Goal: Find specific page/section: Find specific page/section

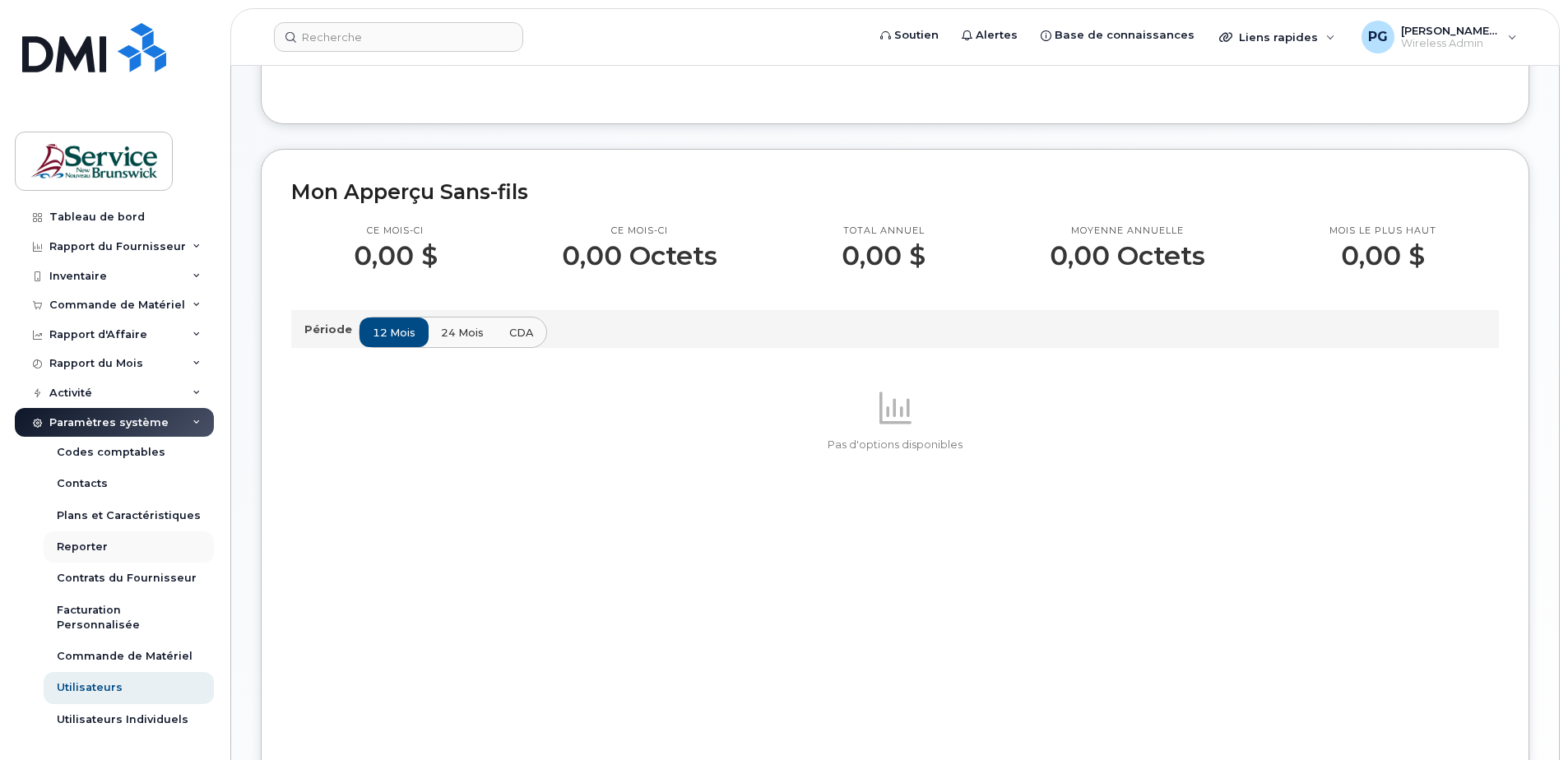
scroll to position [329, 0]
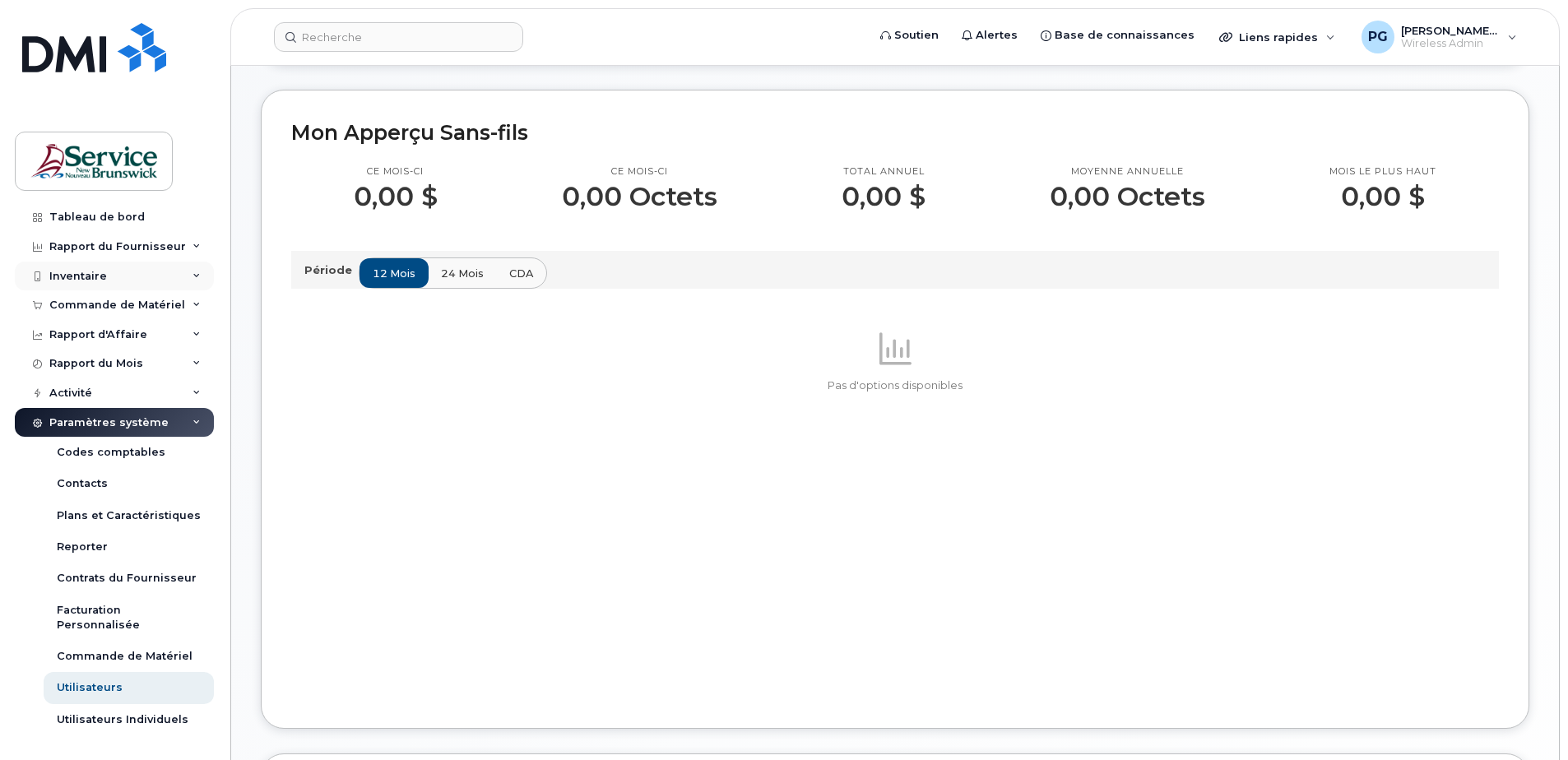
click at [99, 276] on div "Inventaire" at bounding box center [78, 276] width 57 height 13
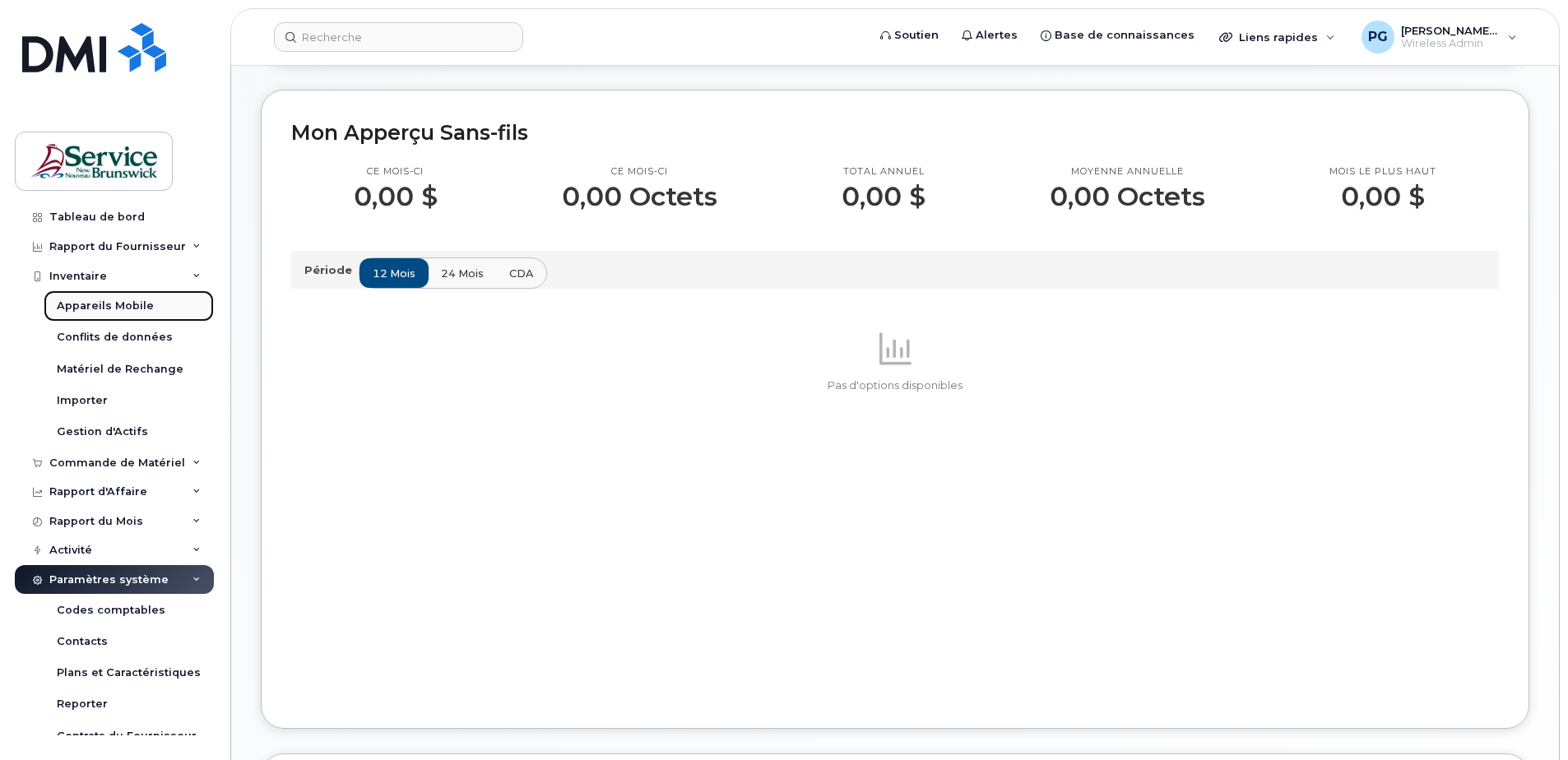
click at [93, 302] on div "Appareils Mobile" at bounding box center [105, 306] width 97 height 15
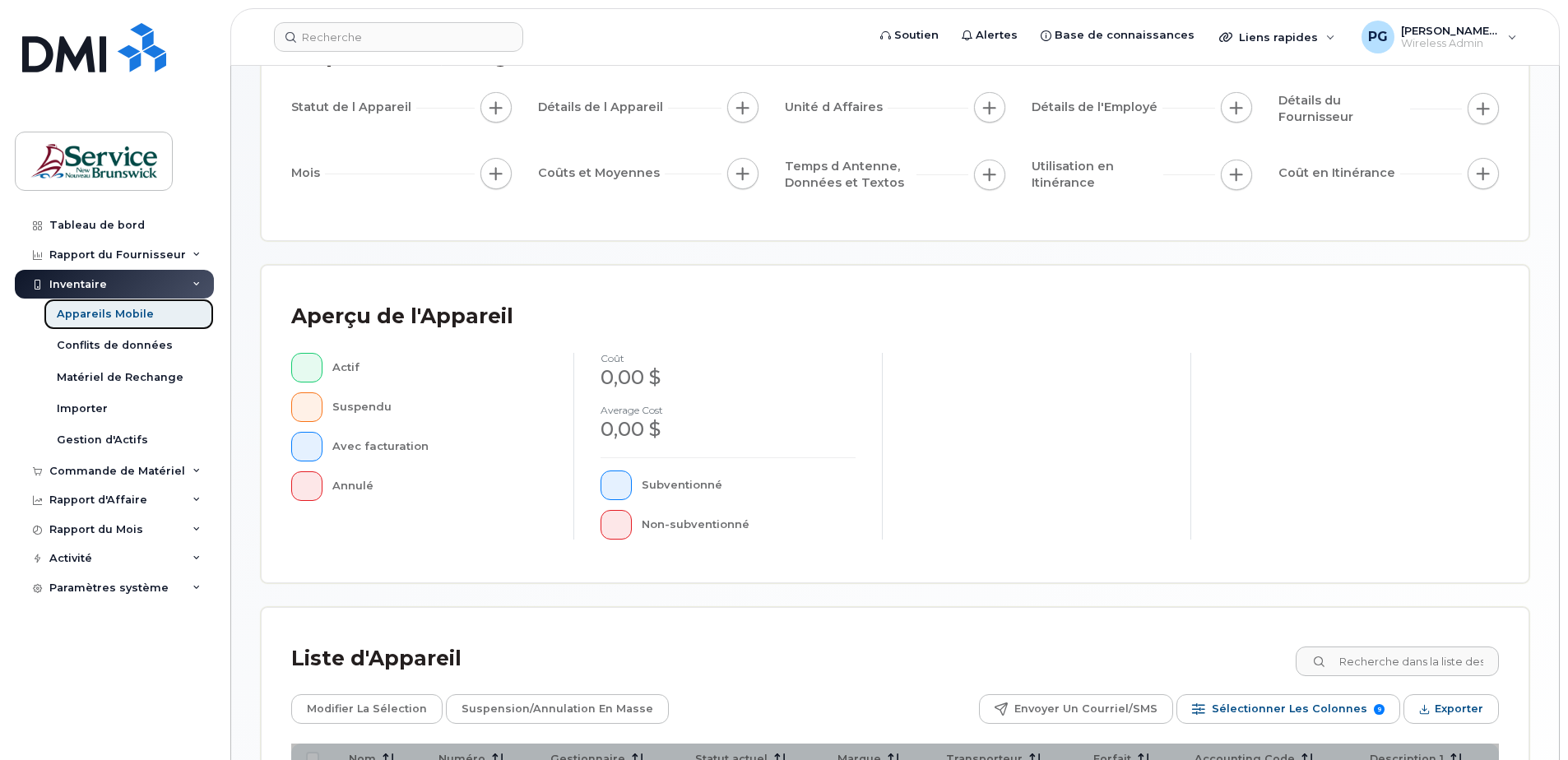
scroll to position [165, 0]
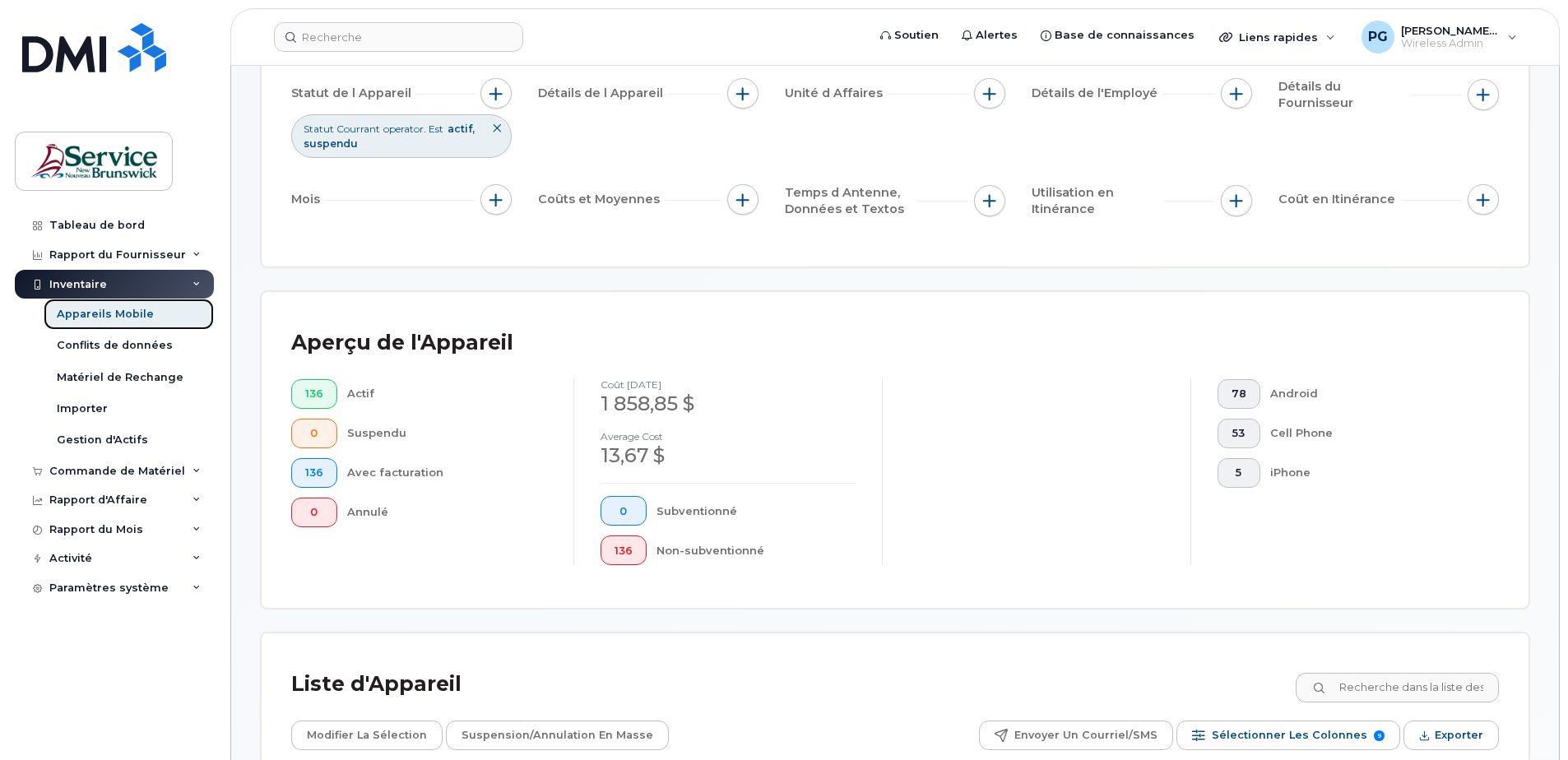
scroll to position [247, 0]
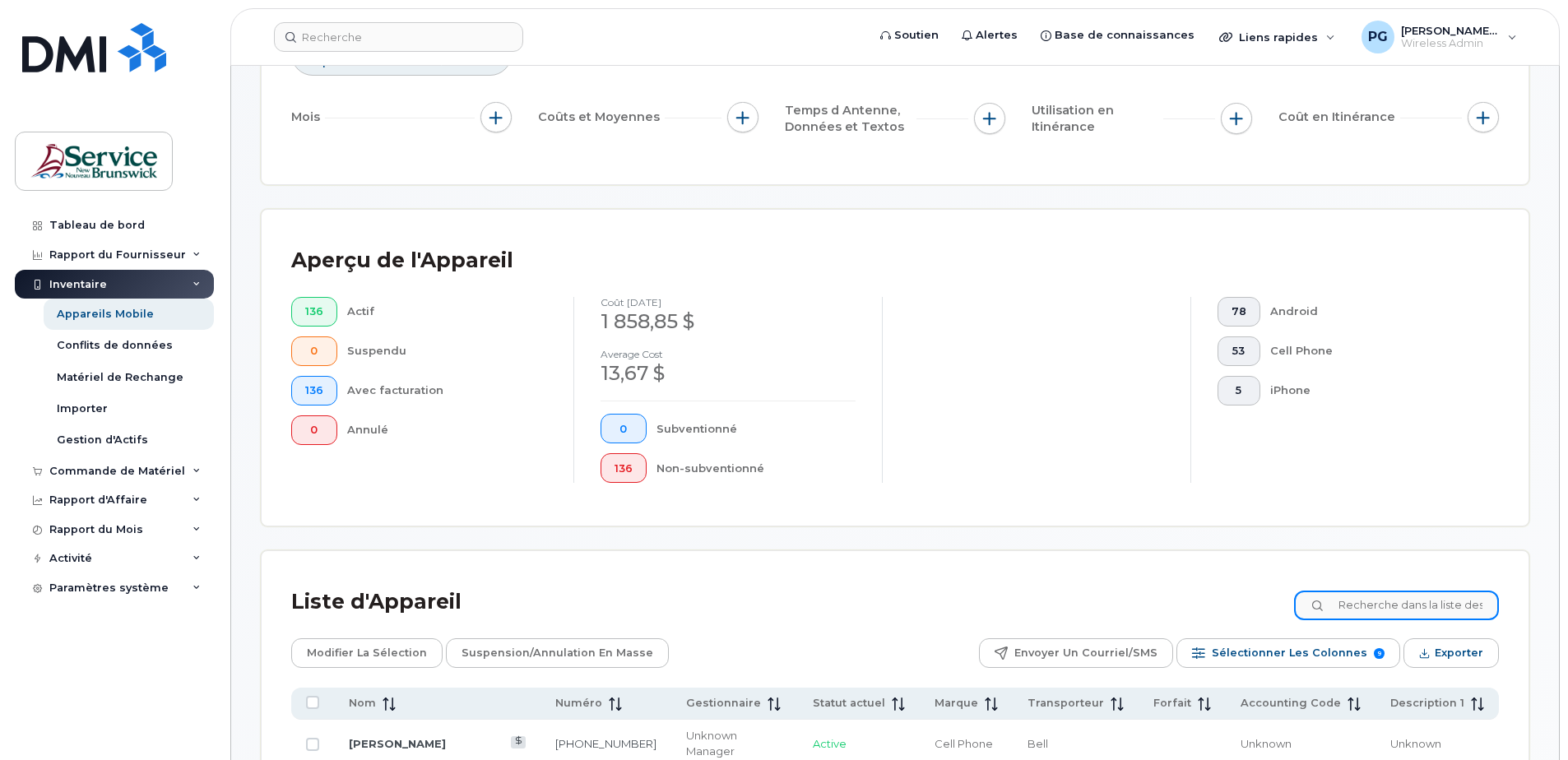
click at [1096, 489] on input at bounding box center [1396, 606] width 204 height 30
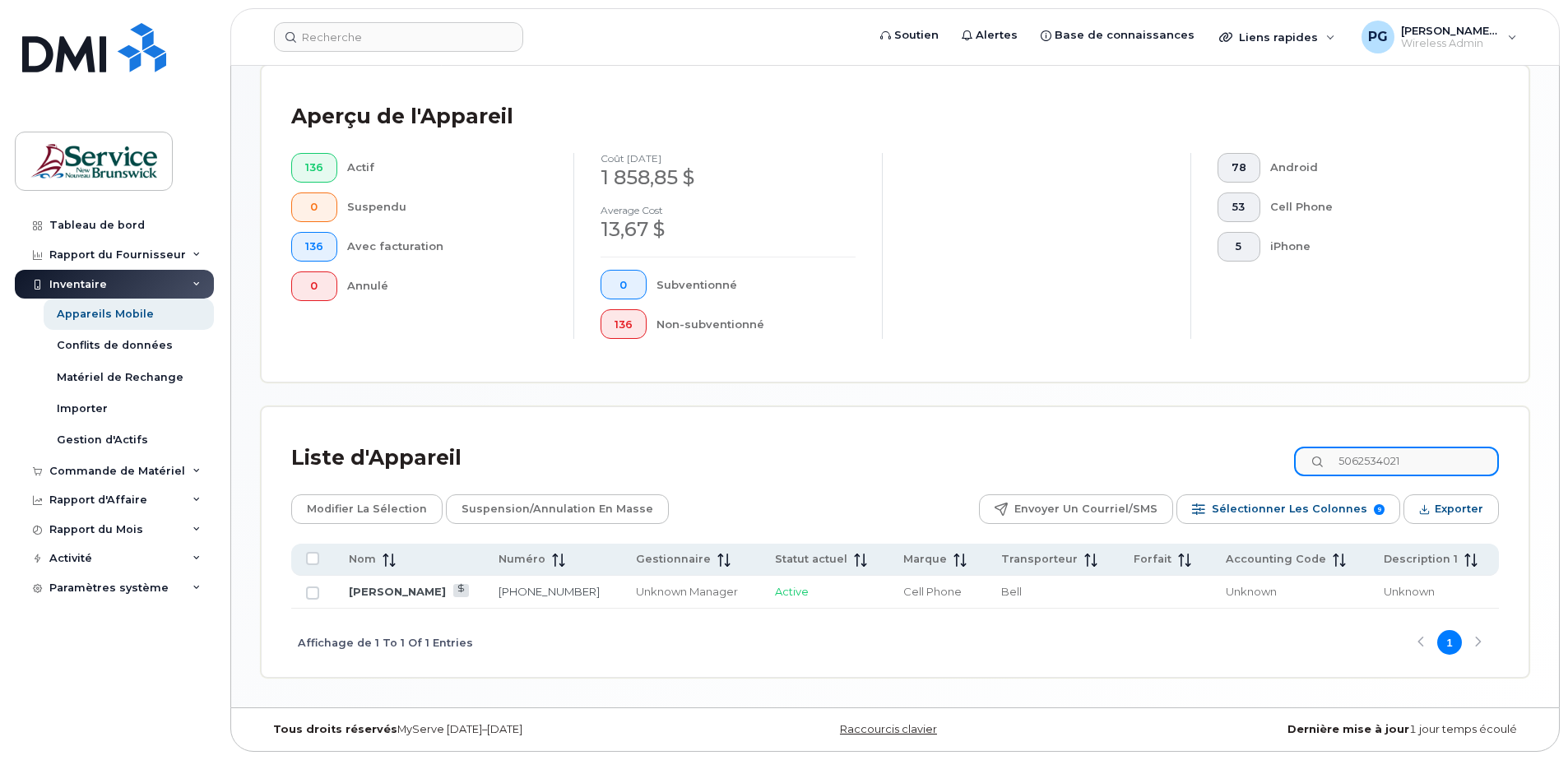
scroll to position [391, 0]
drag, startPoint x: 1417, startPoint y: 463, endPoint x: 1372, endPoint y: 463, distance: 45.0
click at [1096, 463] on input "5062534021" at bounding box center [1396, 461] width 204 height 30
type input "5064753259"
click at [932, 279] on div at bounding box center [1035, 246] width 308 height 187
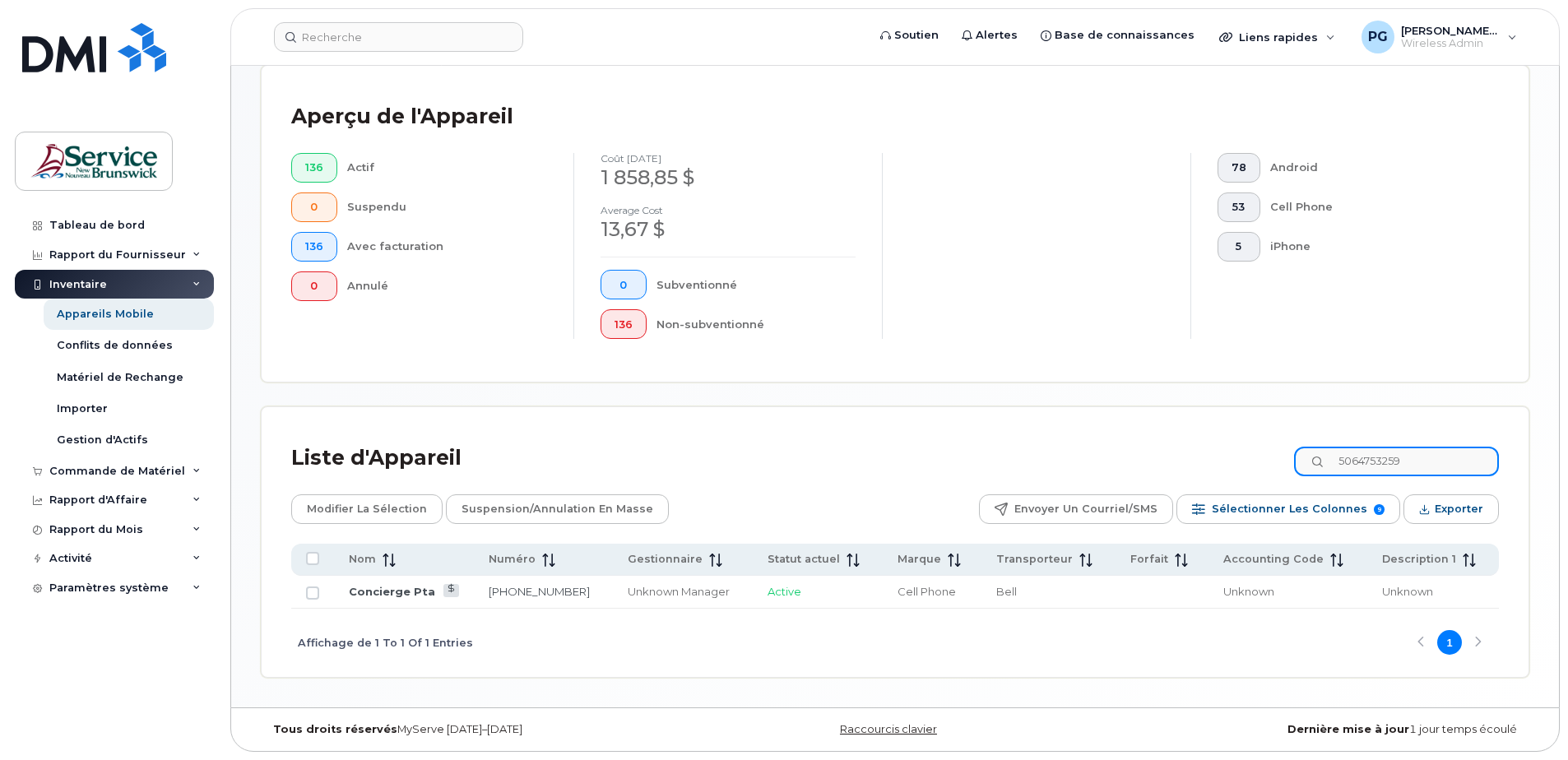
drag, startPoint x: 1426, startPoint y: 460, endPoint x: 1320, endPoint y: 459, distance: 106.0
click at [1096, 459] on input "5064753259" at bounding box center [1396, 461] width 204 height 30
drag, startPoint x: 1384, startPoint y: 469, endPoint x: 1287, endPoint y: 468, distance: 97.0
click at [1096, 468] on div "Liste d'Appareil caroline" at bounding box center [895, 458] width 1208 height 43
click at [1096, 467] on input "michele" at bounding box center [1396, 461] width 204 height 30
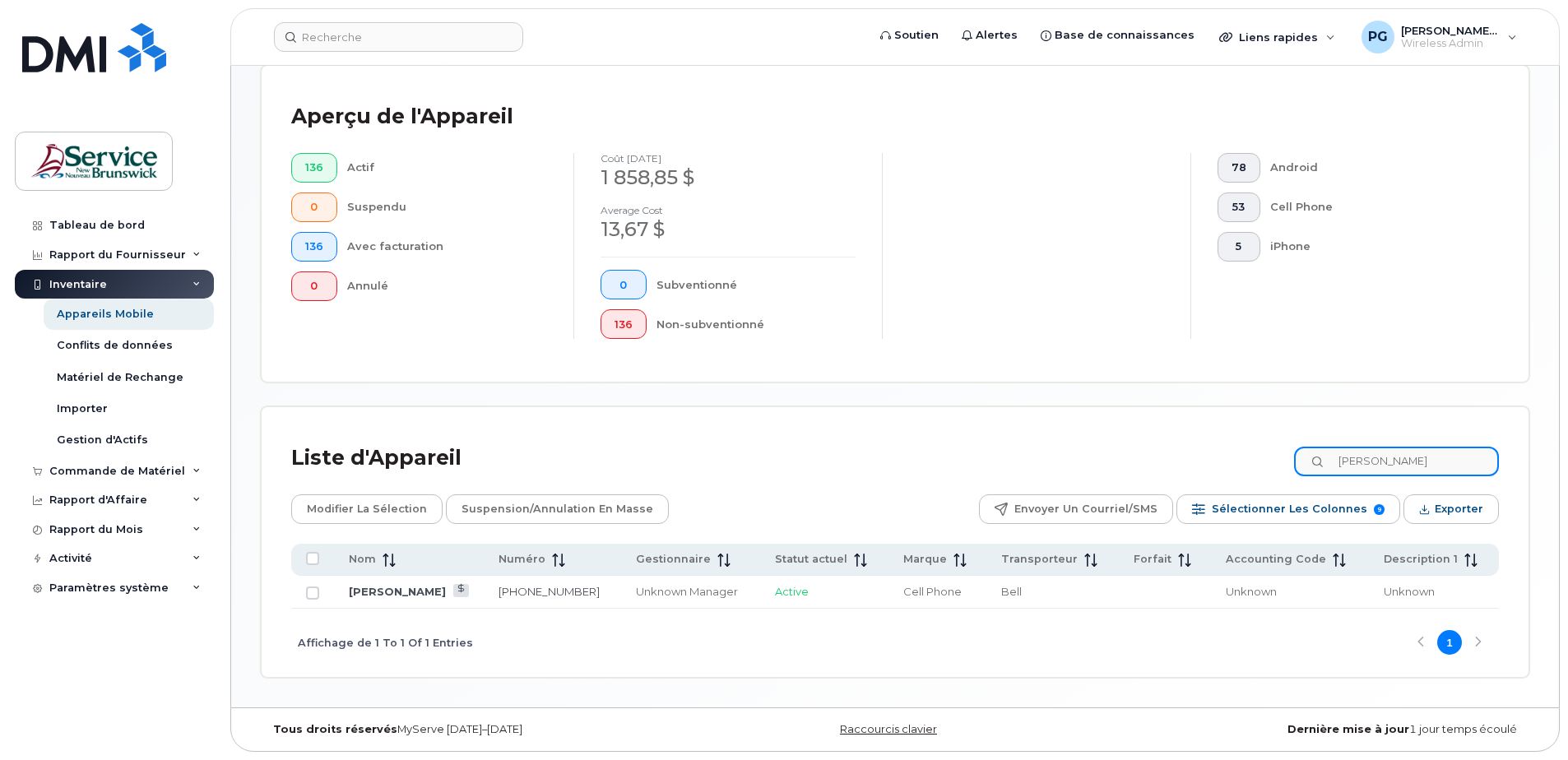
click at [1096, 467] on input "michele" at bounding box center [1396, 461] width 204 height 30
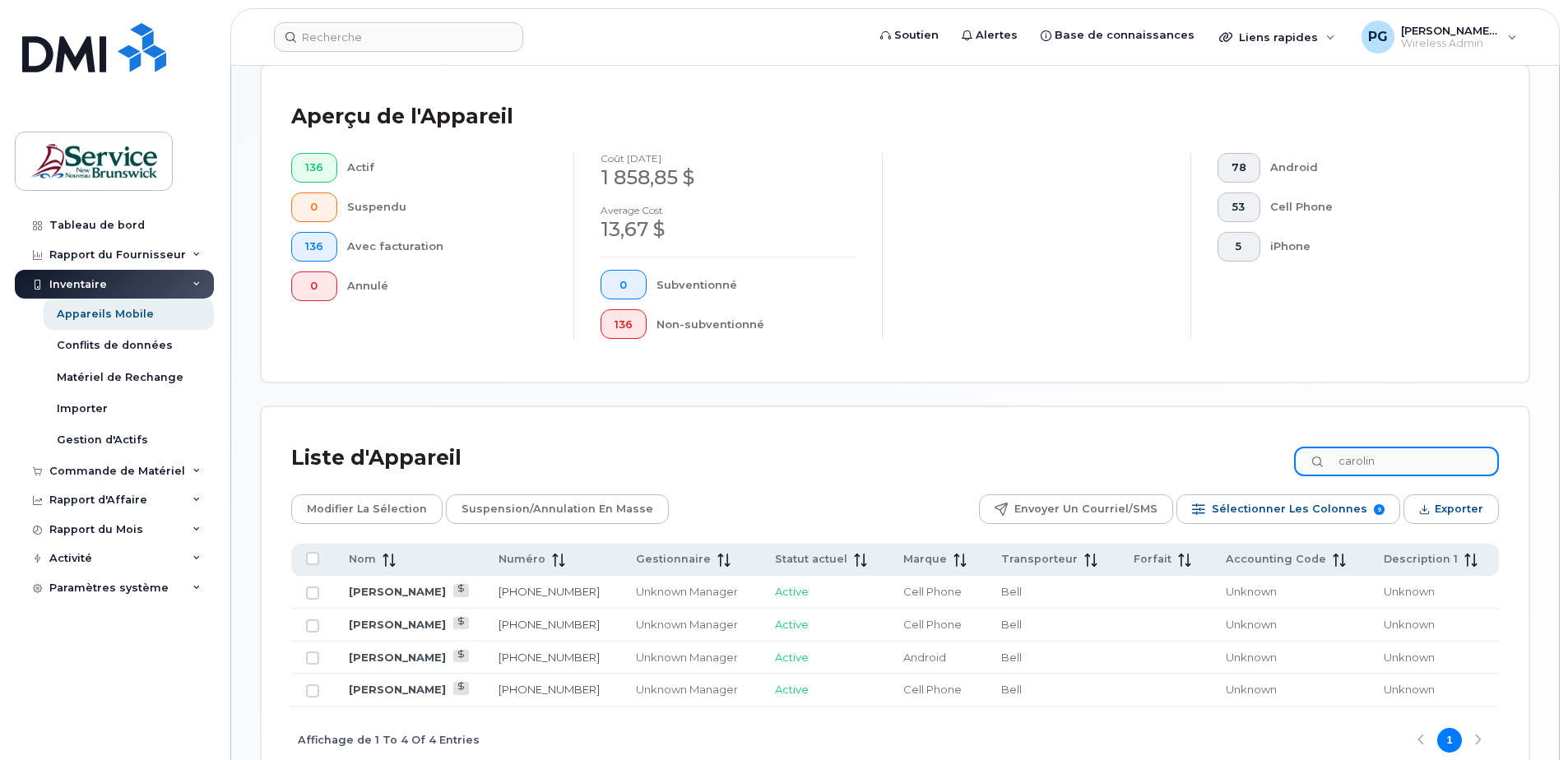
type input "caroline"
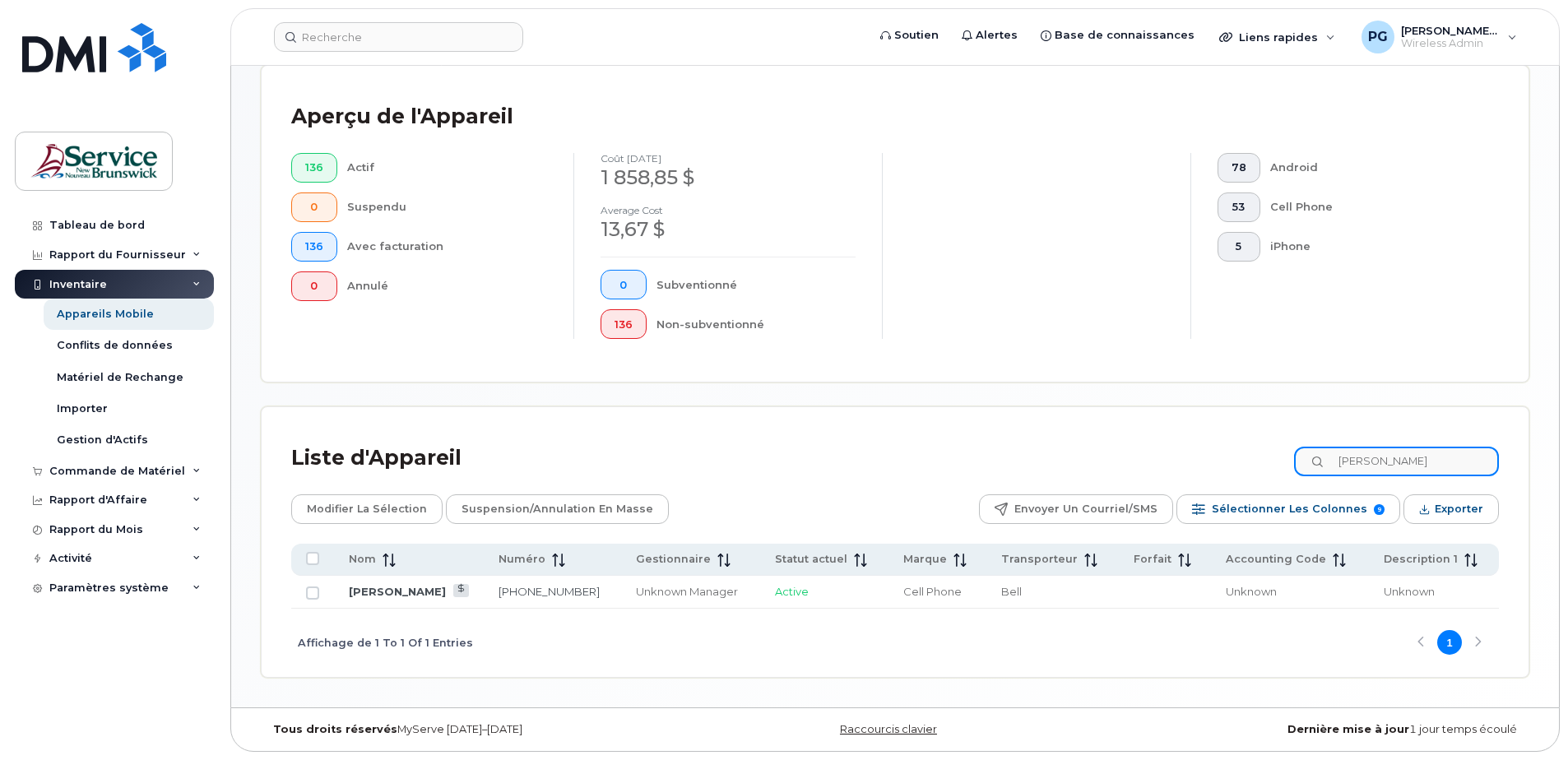
drag, startPoint x: 1408, startPoint y: 460, endPoint x: 1223, endPoint y: 461, distance: 185.0
click at [1096, 460] on div "Liste d'Appareil caroline" at bounding box center [895, 458] width 1208 height 43
click at [1096, 459] on input "caroline" at bounding box center [1396, 461] width 204 height 30
drag, startPoint x: 1408, startPoint y: 459, endPoint x: 1294, endPoint y: 465, distance: 114.2
click at [1096, 461] on div "Liste d'Appareil caroline" at bounding box center [895, 458] width 1208 height 43
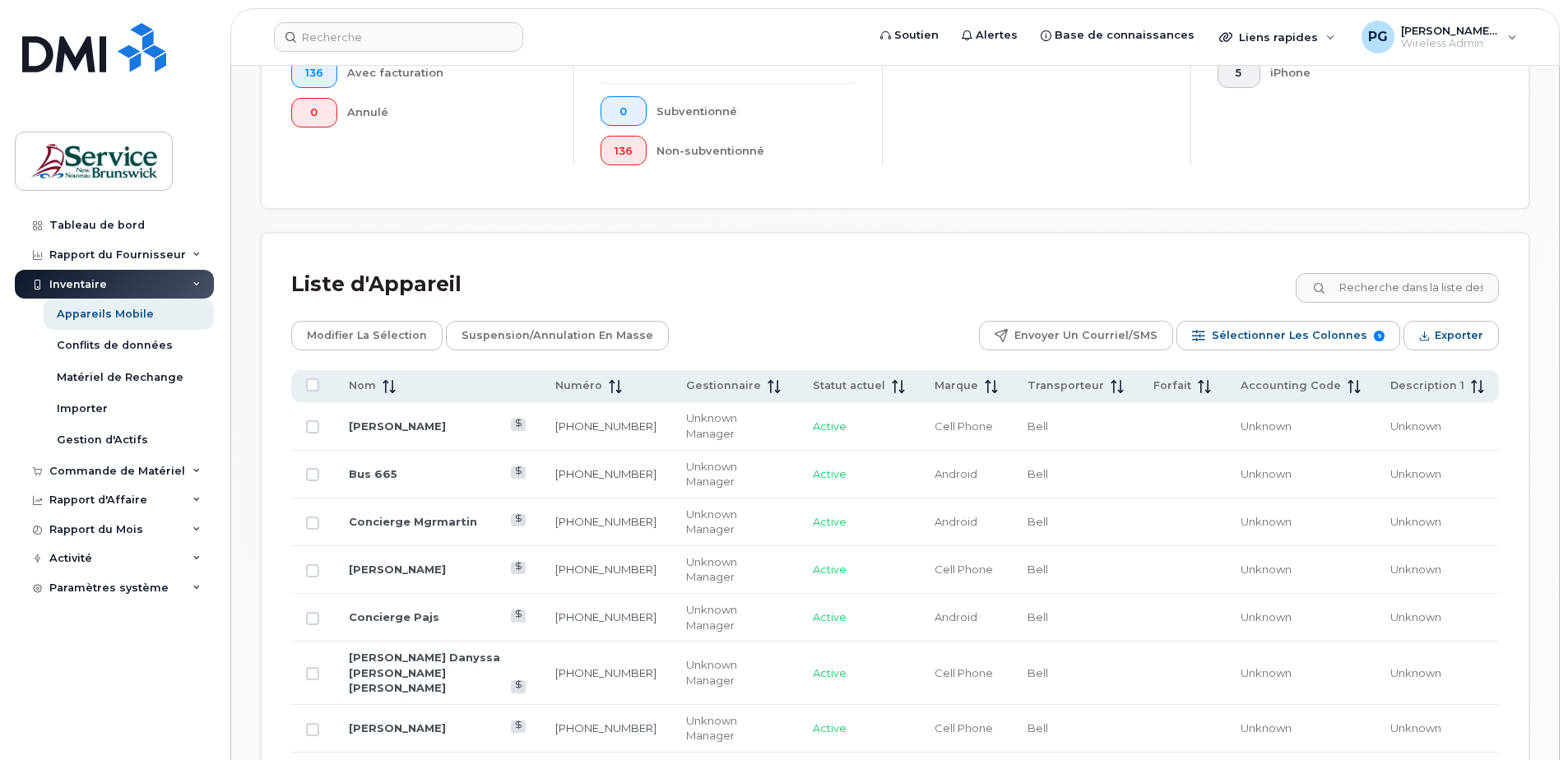
scroll to position [555, 0]
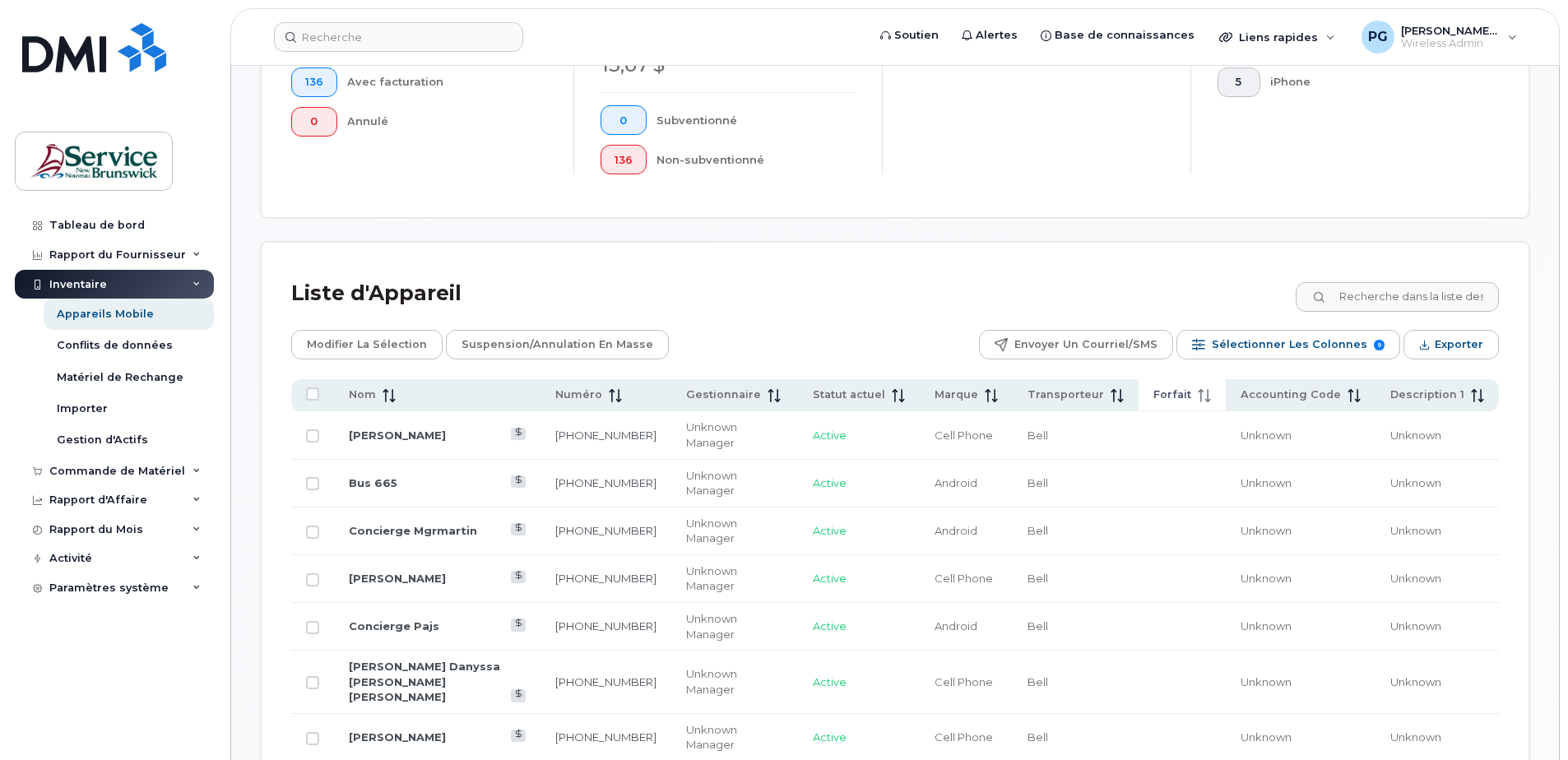
click at [1096, 404] on th "Forfait" at bounding box center [1182, 395] width 87 height 32
click at [381, 396] on span at bounding box center [385, 394] width 20 height 15
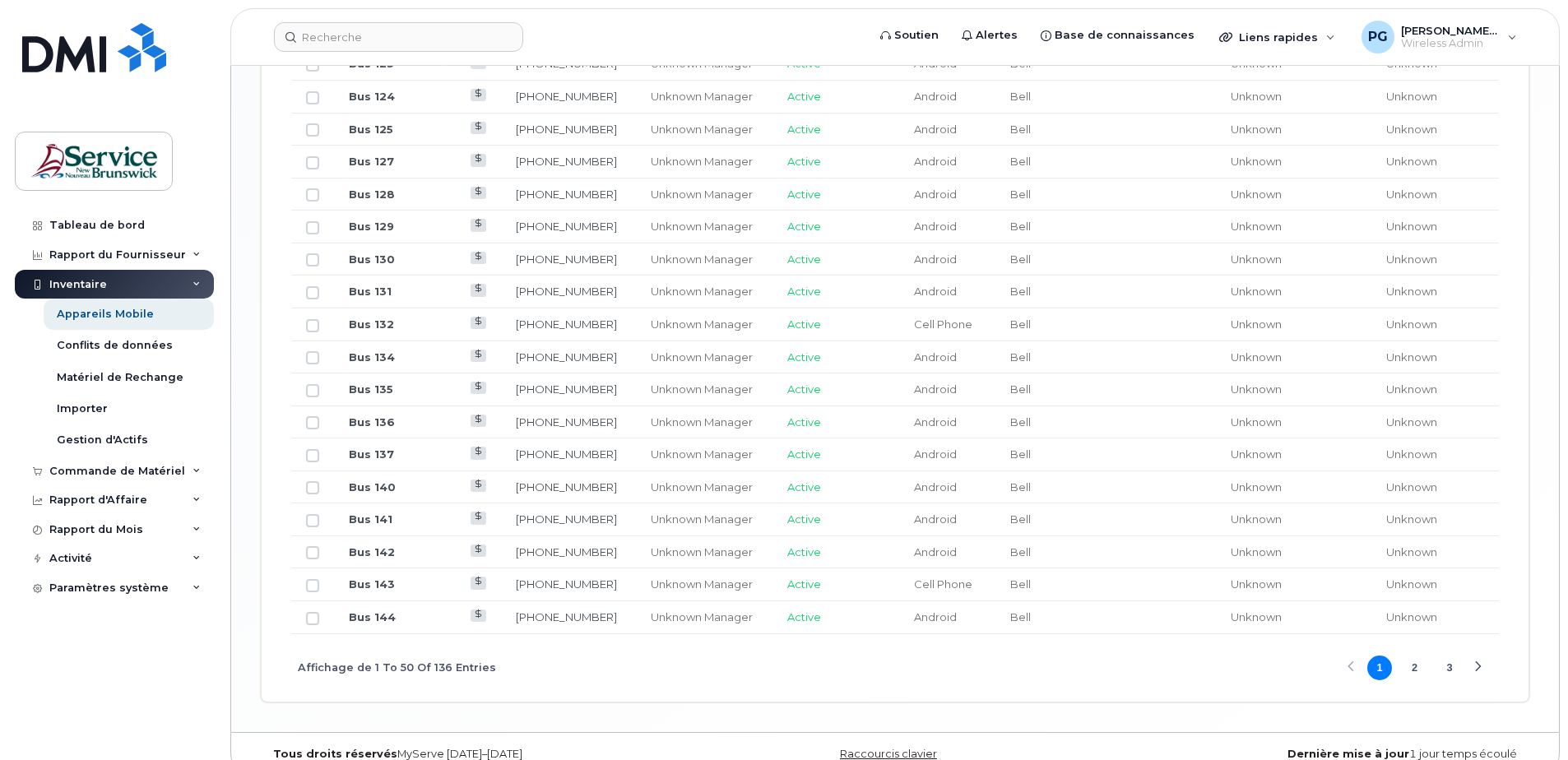
scroll to position [1986, 0]
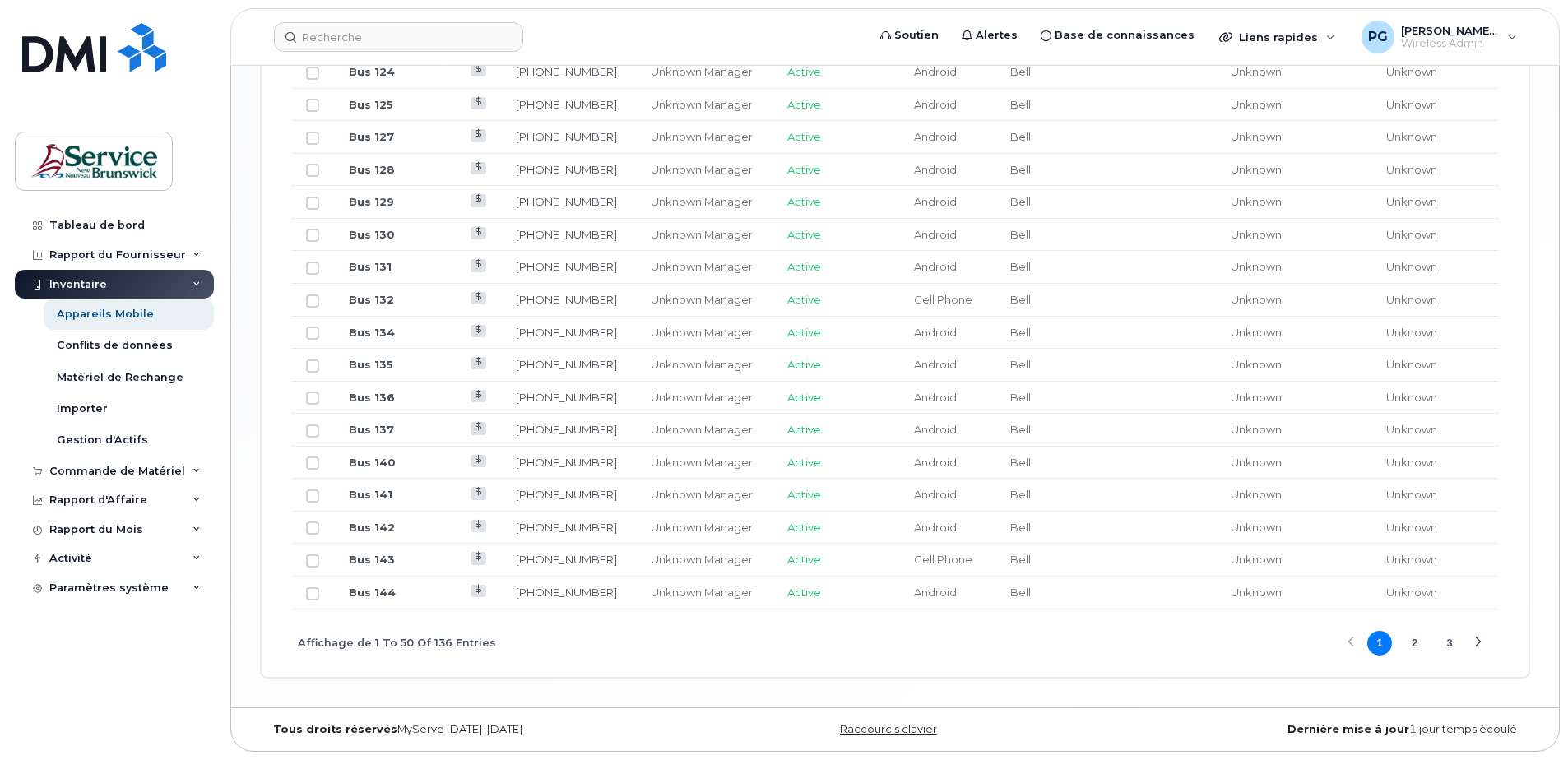
click at [1096, 489] on button "2" at bounding box center [1415, 643] width 24 height 24
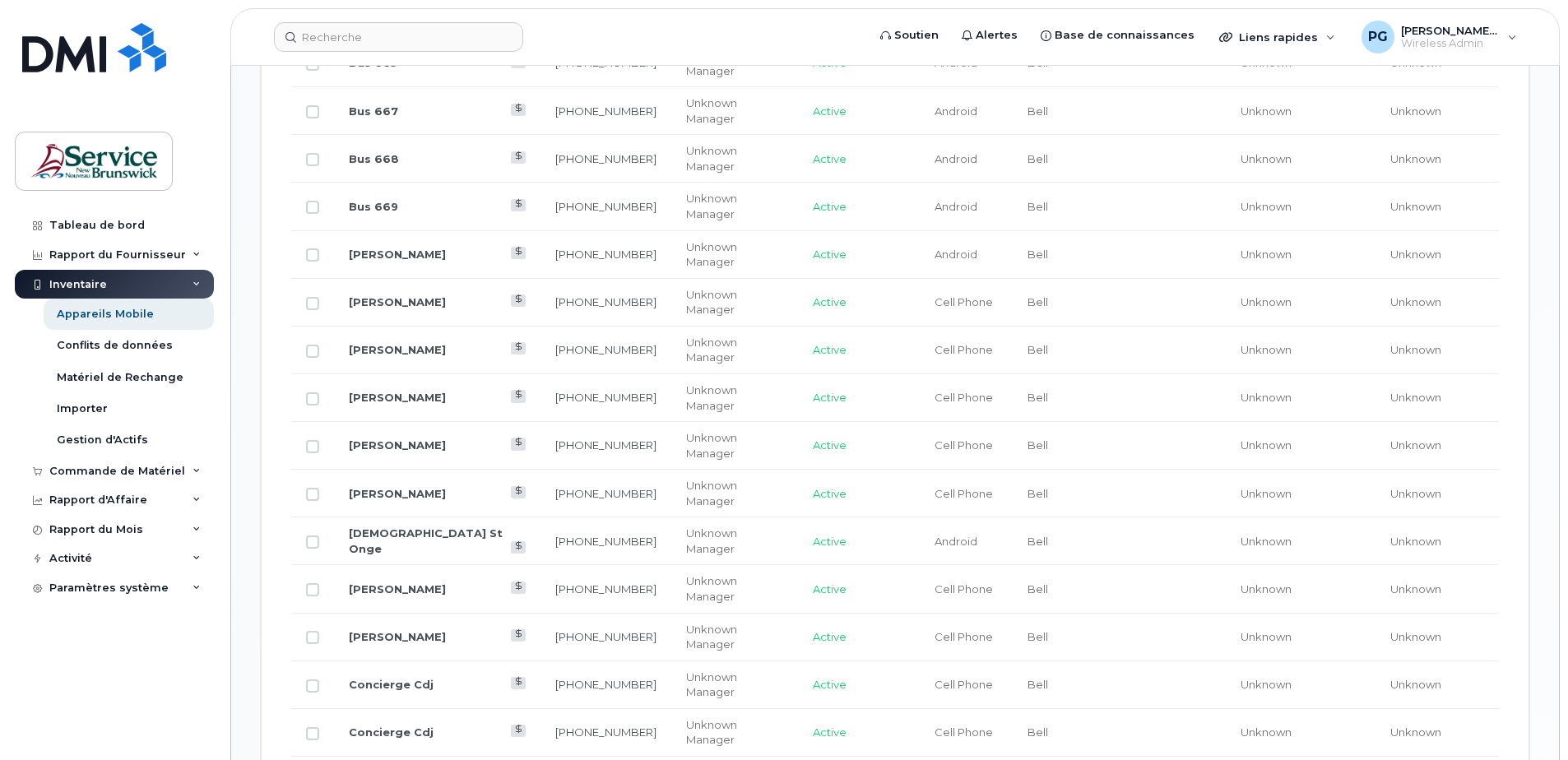
scroll to position [1163, 0]
click at [397, 489] on link "Concierge Cdj" at bounding box center [391, 689] width 84 height 13
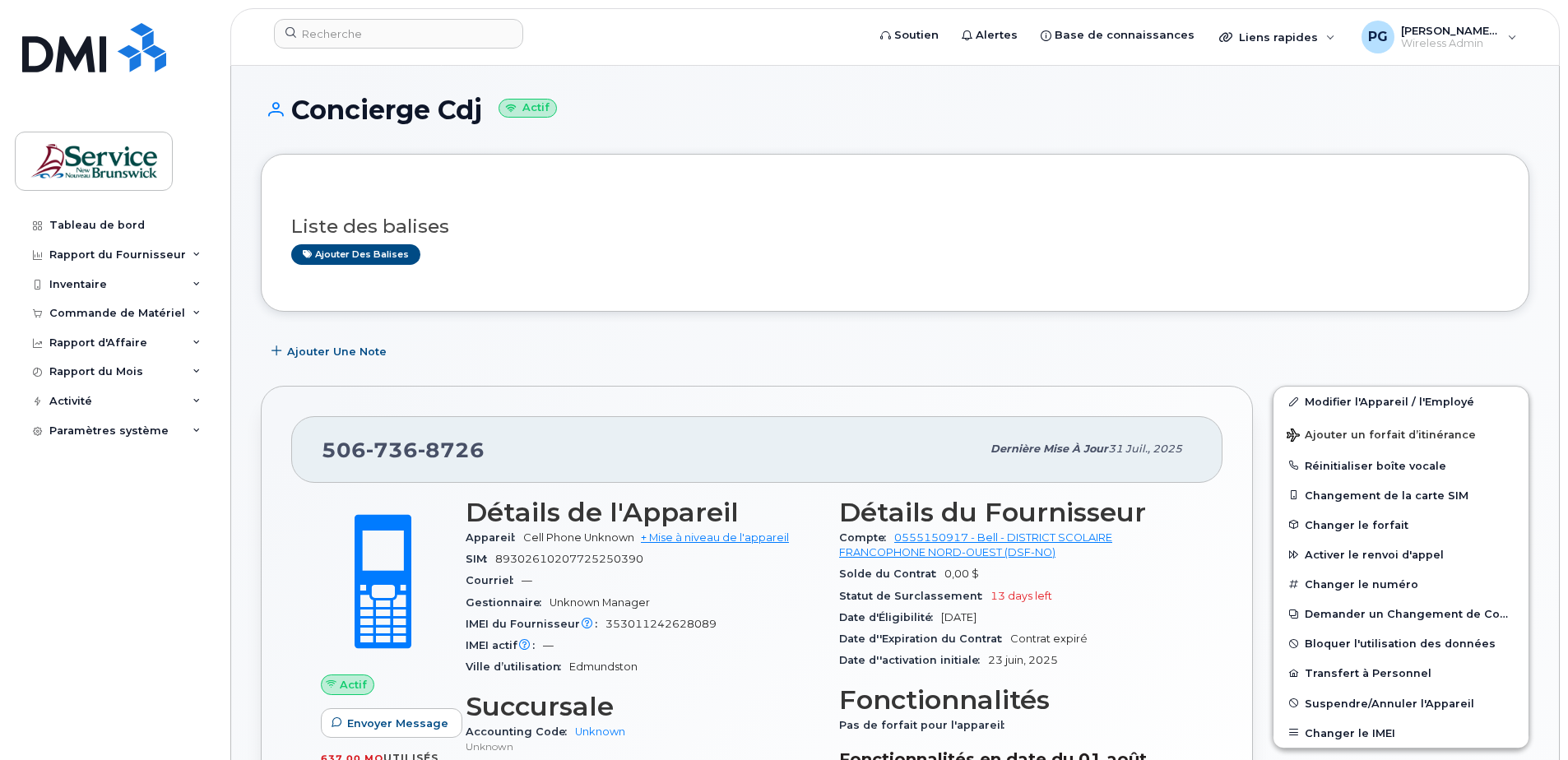
scroll to position [165, 0]
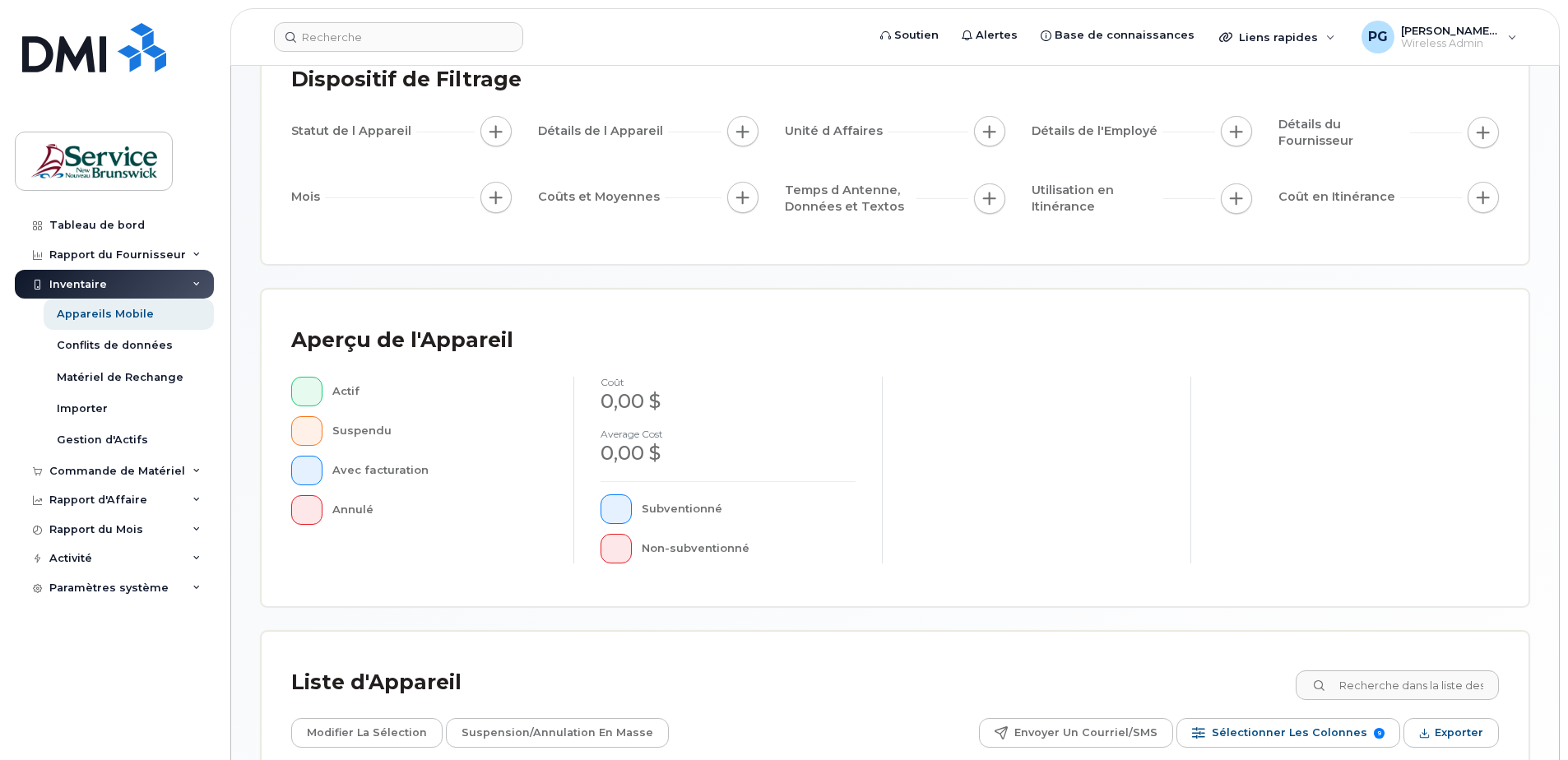
scroll to position [376, 0]
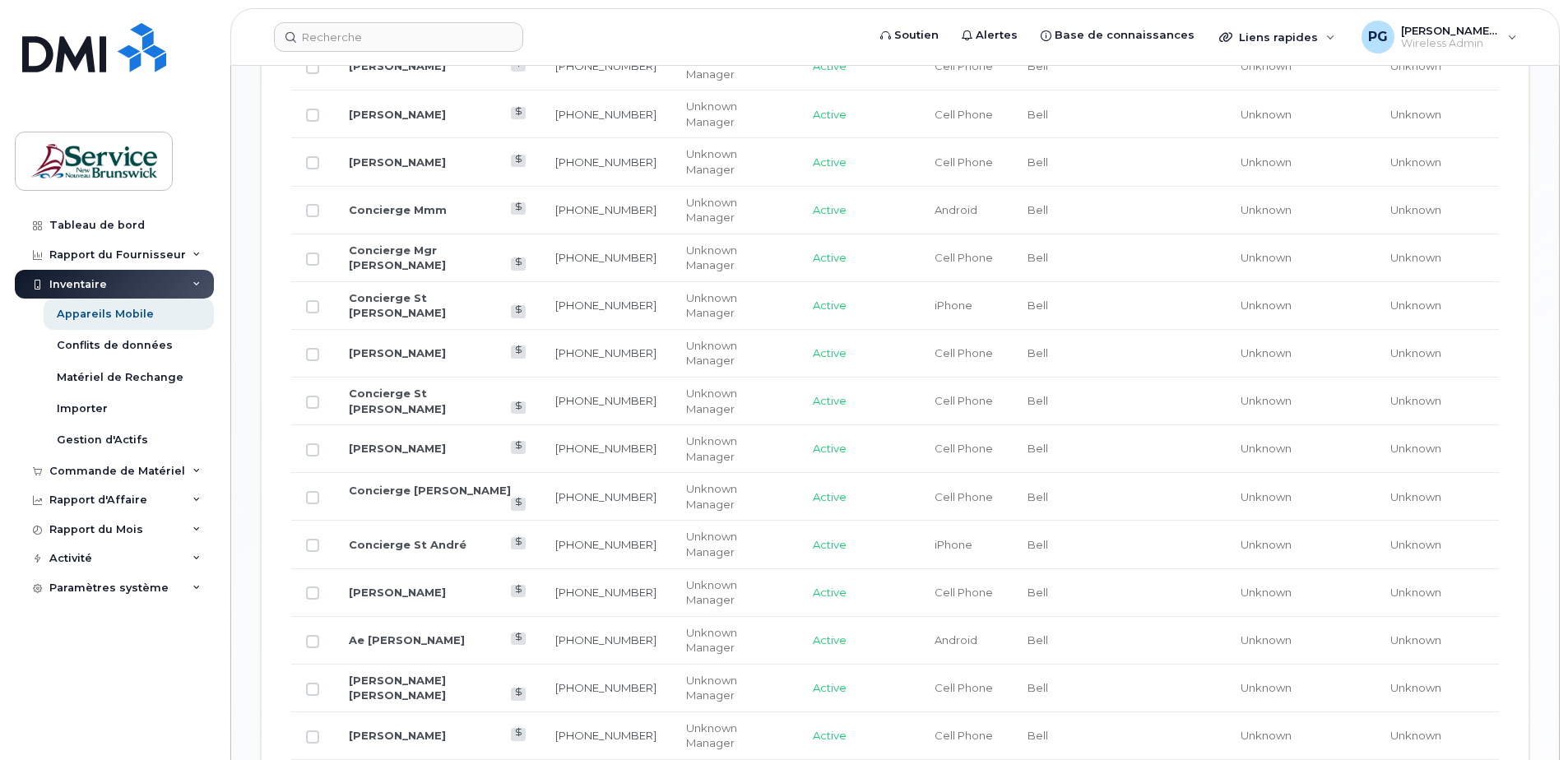
scroll to position [1363, 0]
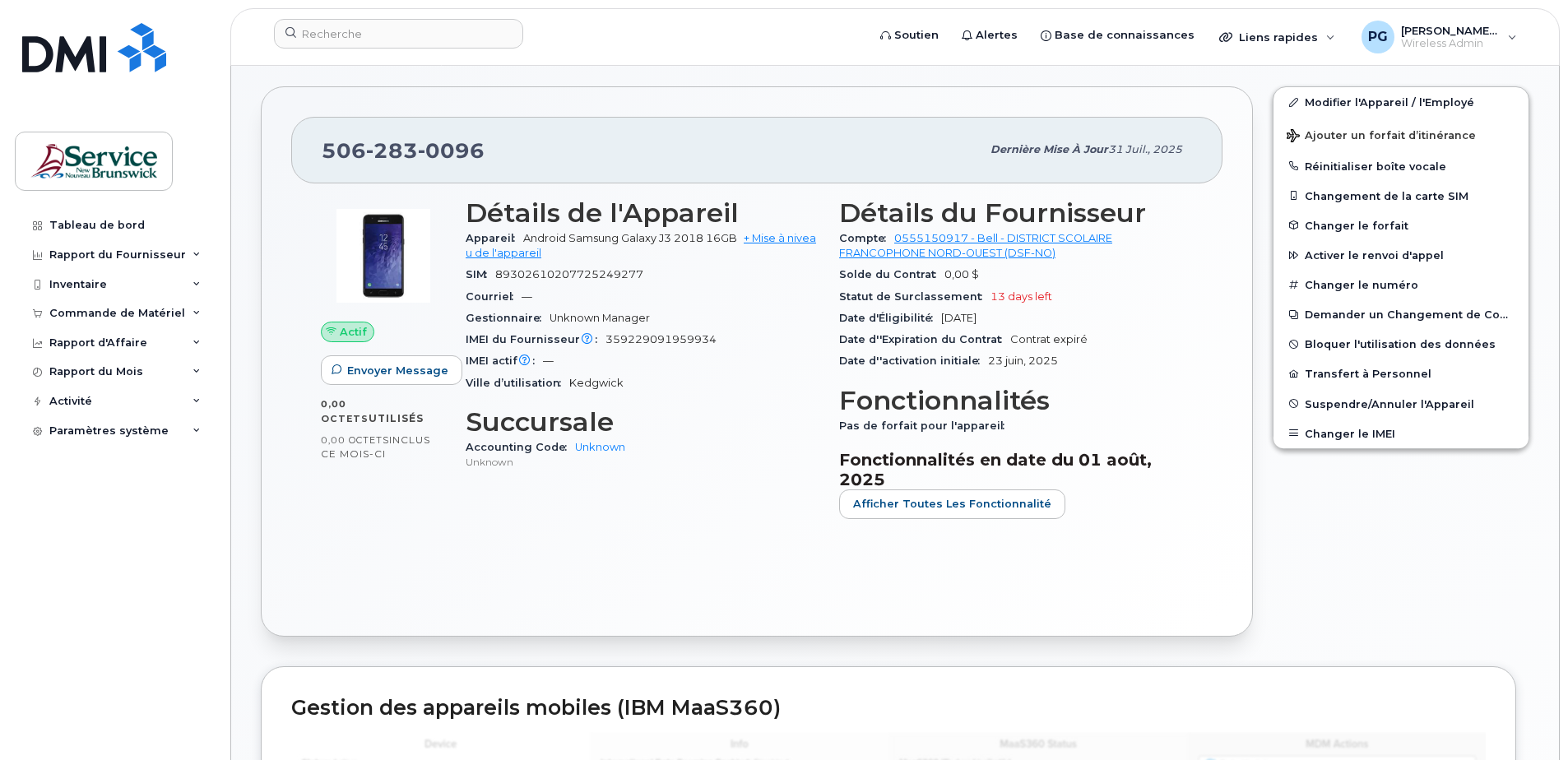
scroll to position [329, 0]
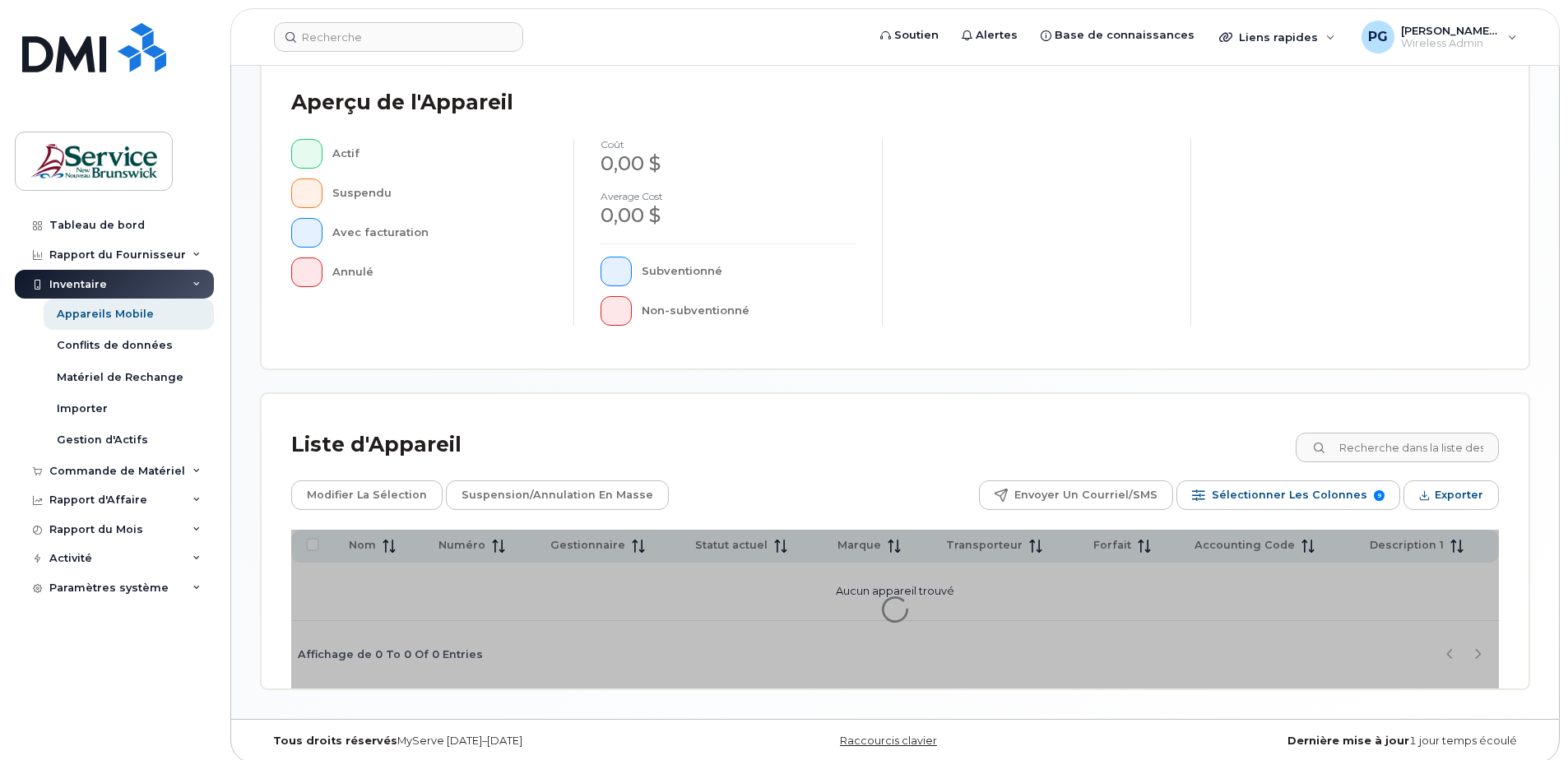
scroll to position [376, 0]
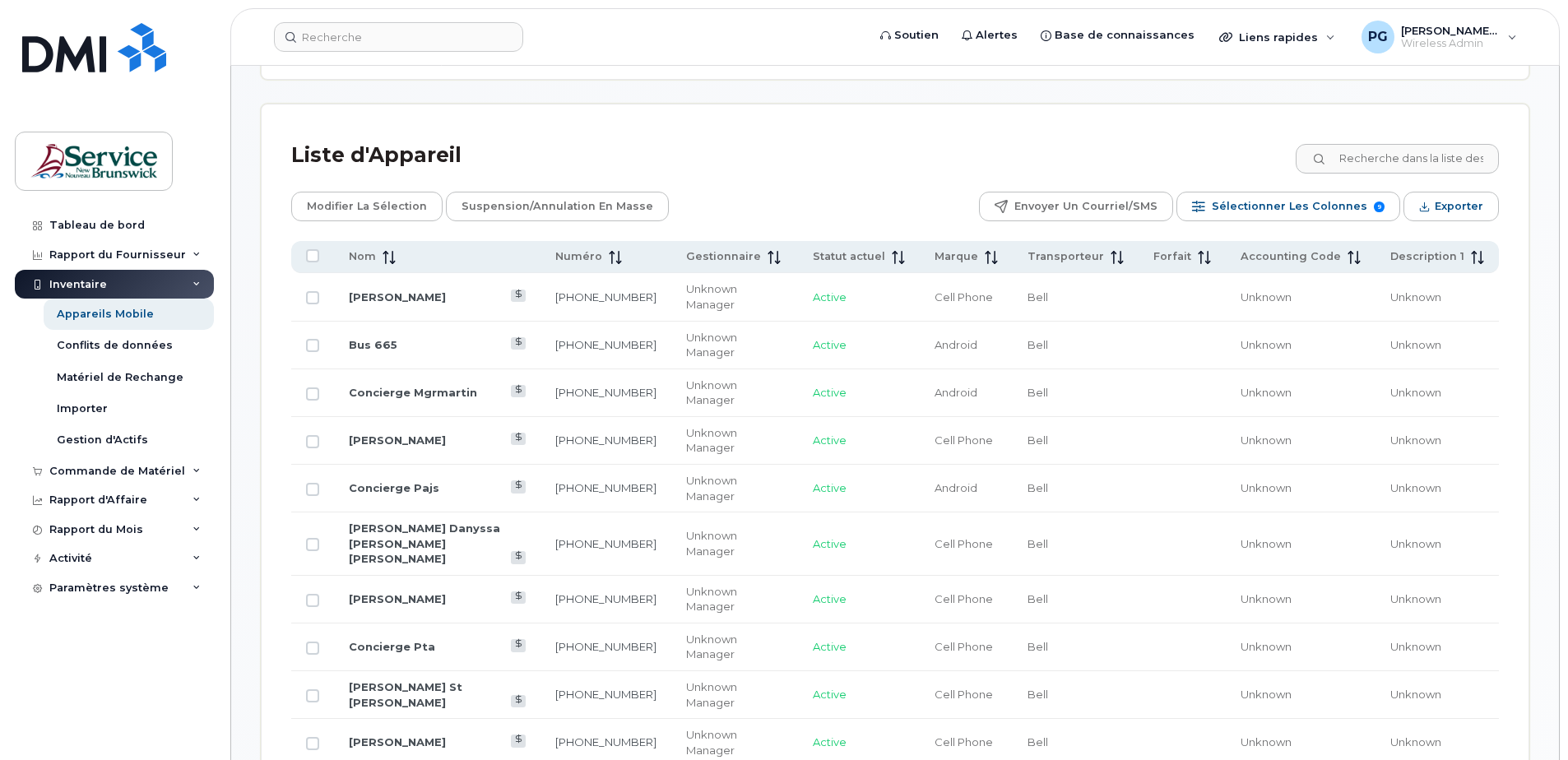
scroll to position [329, 0]
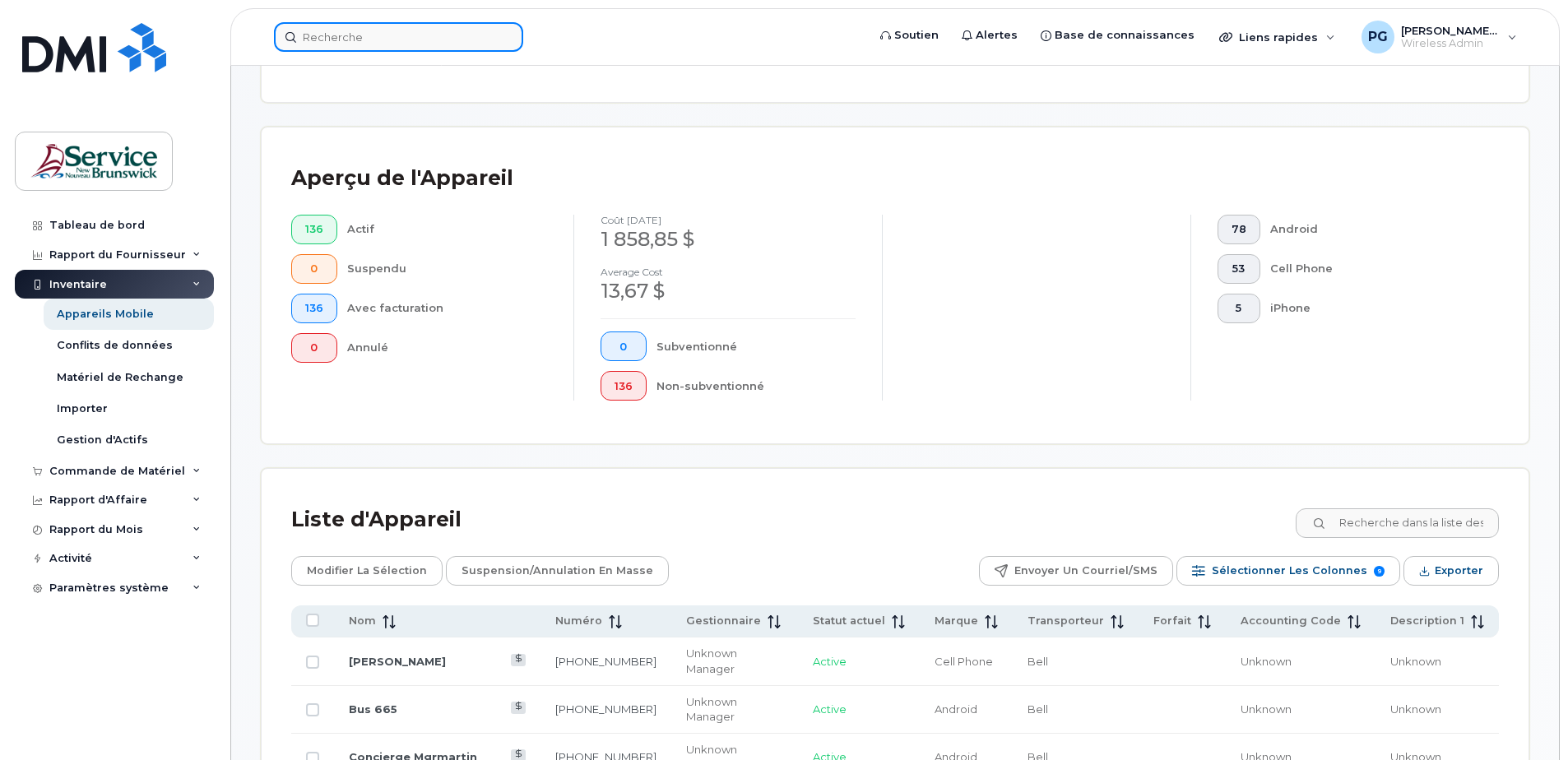
click at [421, 39] on input at bounding box center [399, 37] width 249 height 30
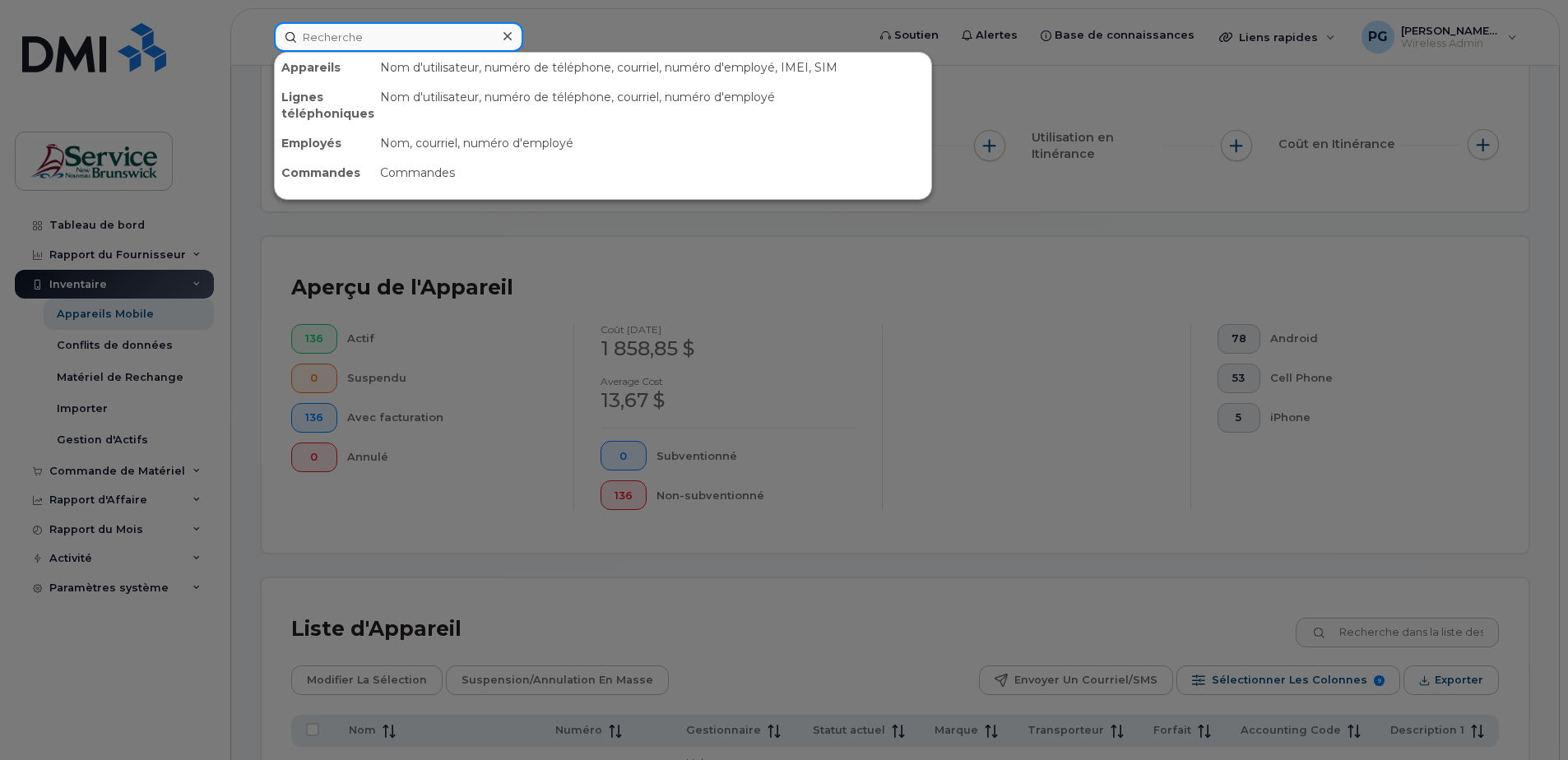
scroll to position [247, 0]
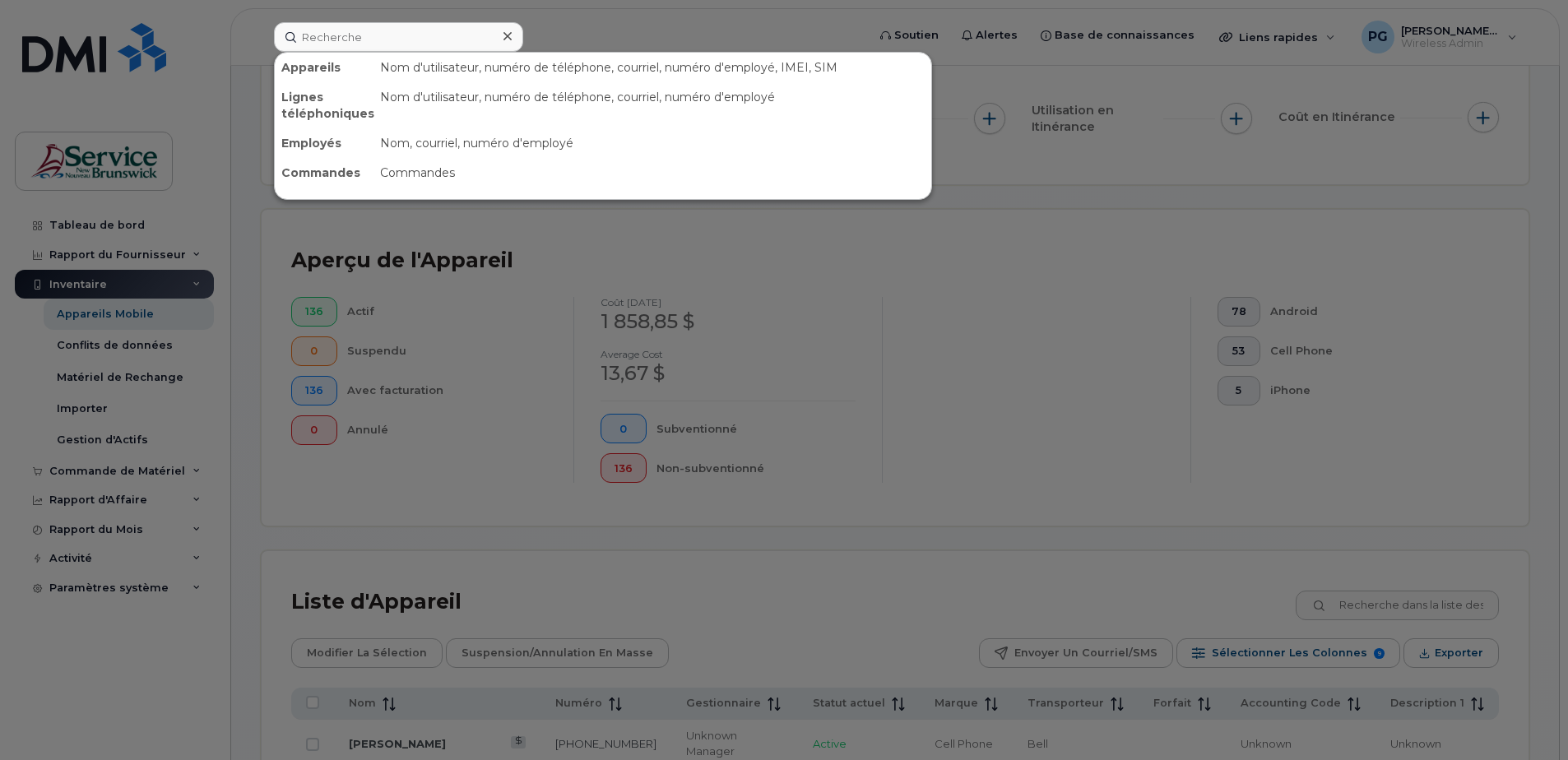
click at [1386, 604] on div at bounding box center [784, 380] width 1568 height 760
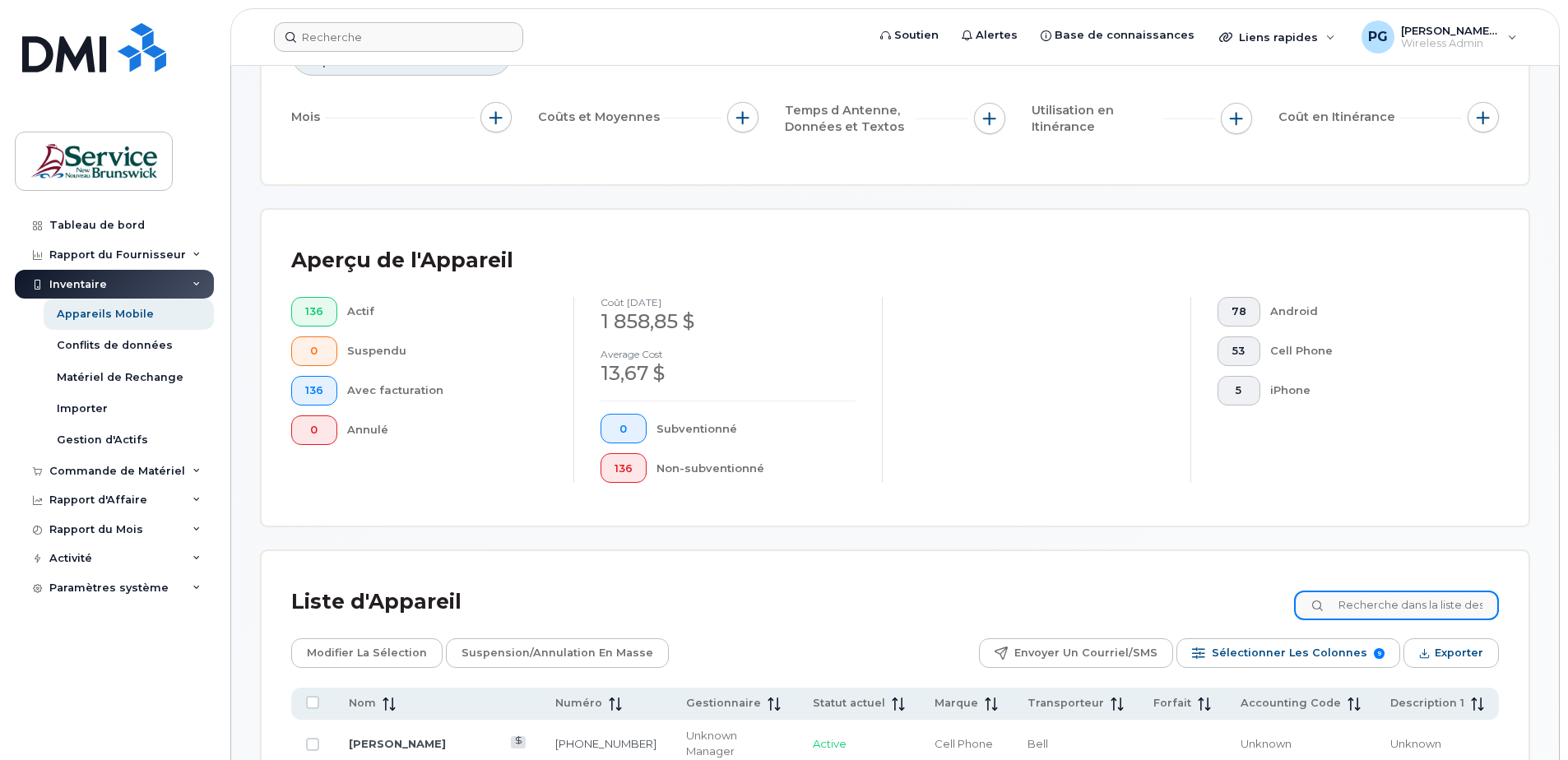
click at [1390, 610] on input at bounding box center [1396, 606] width 204 height 30
paste input "5064730142"
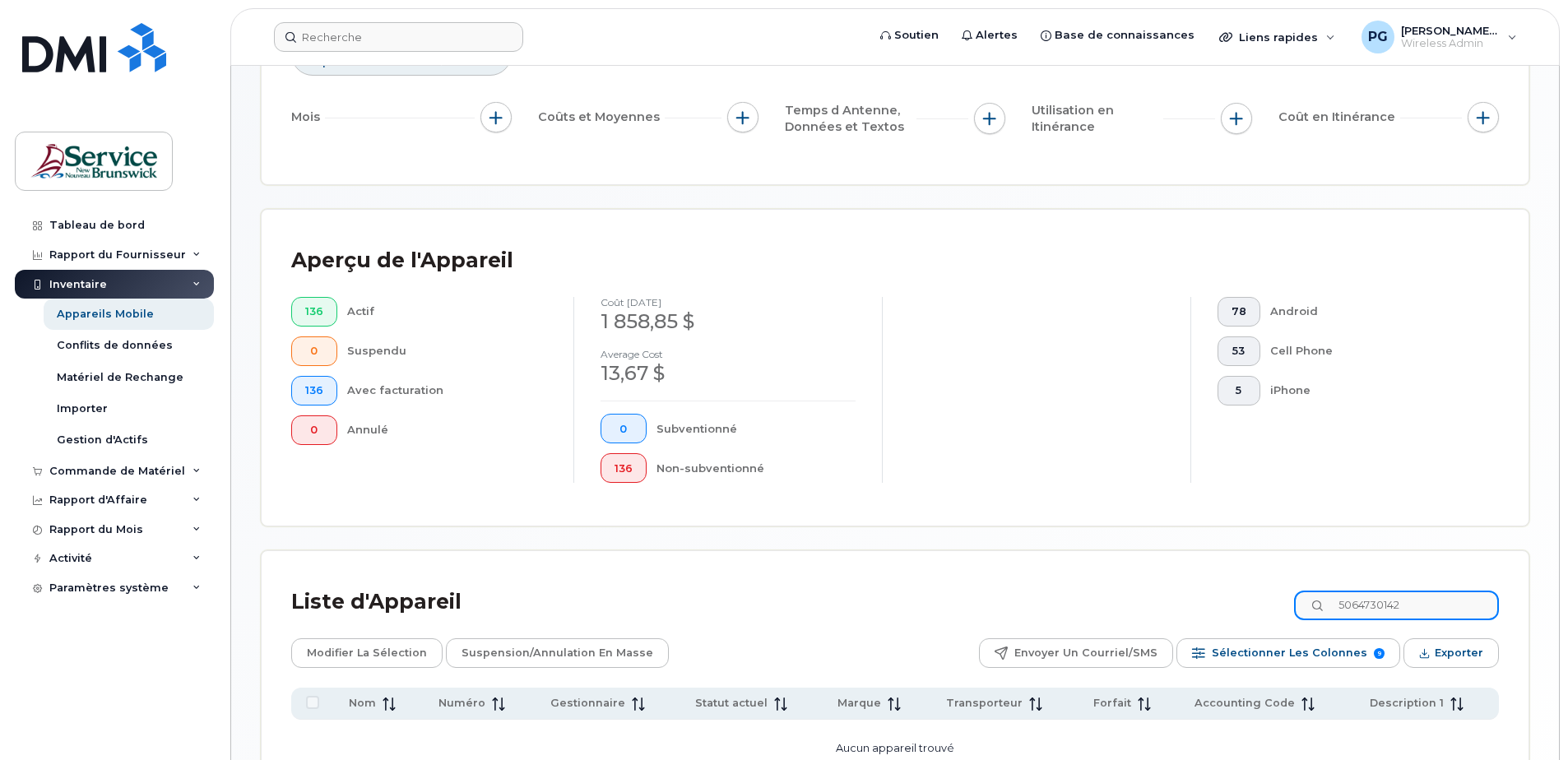
type input "5064730142"
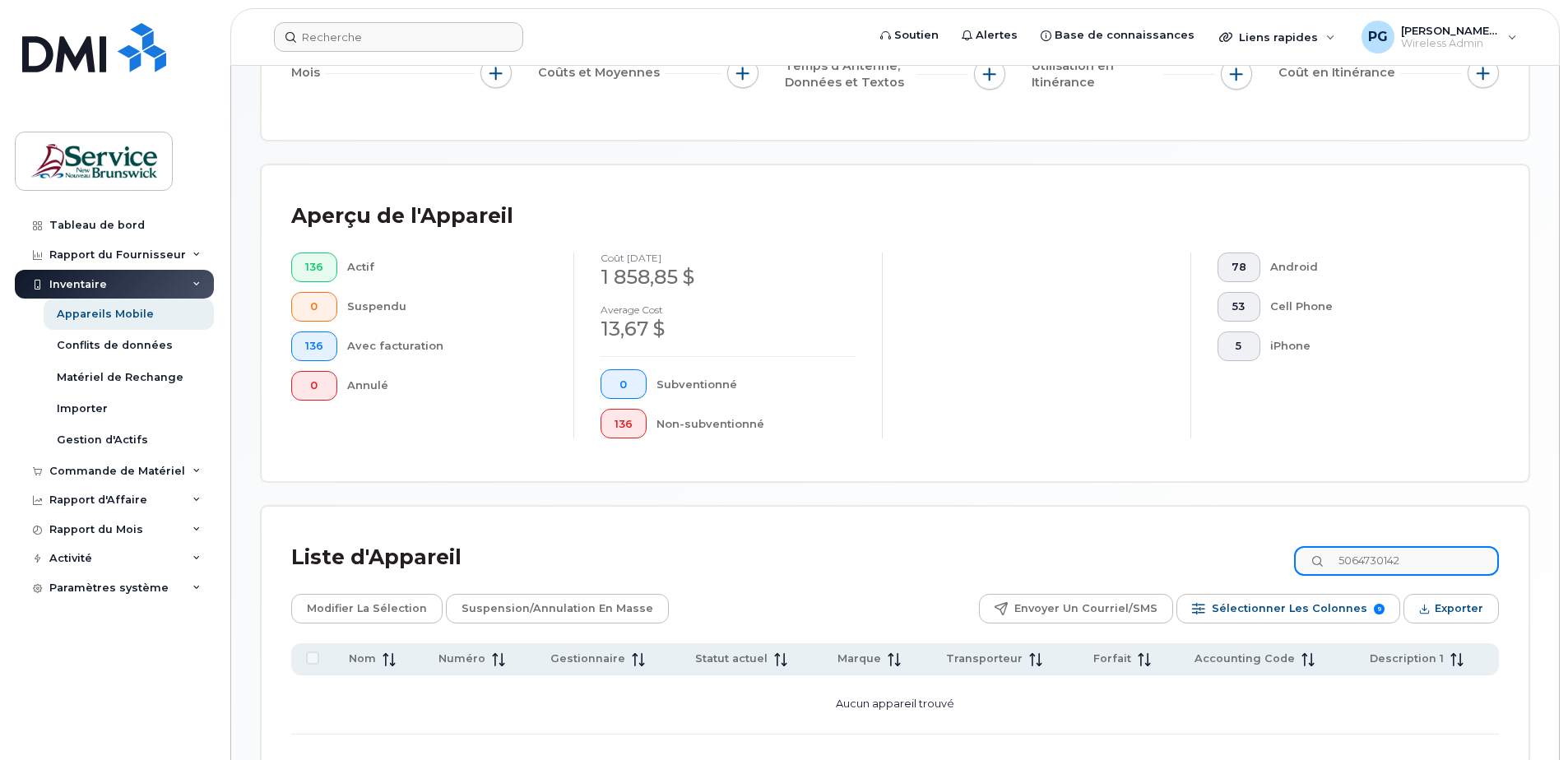
scroll to position [329, 0]
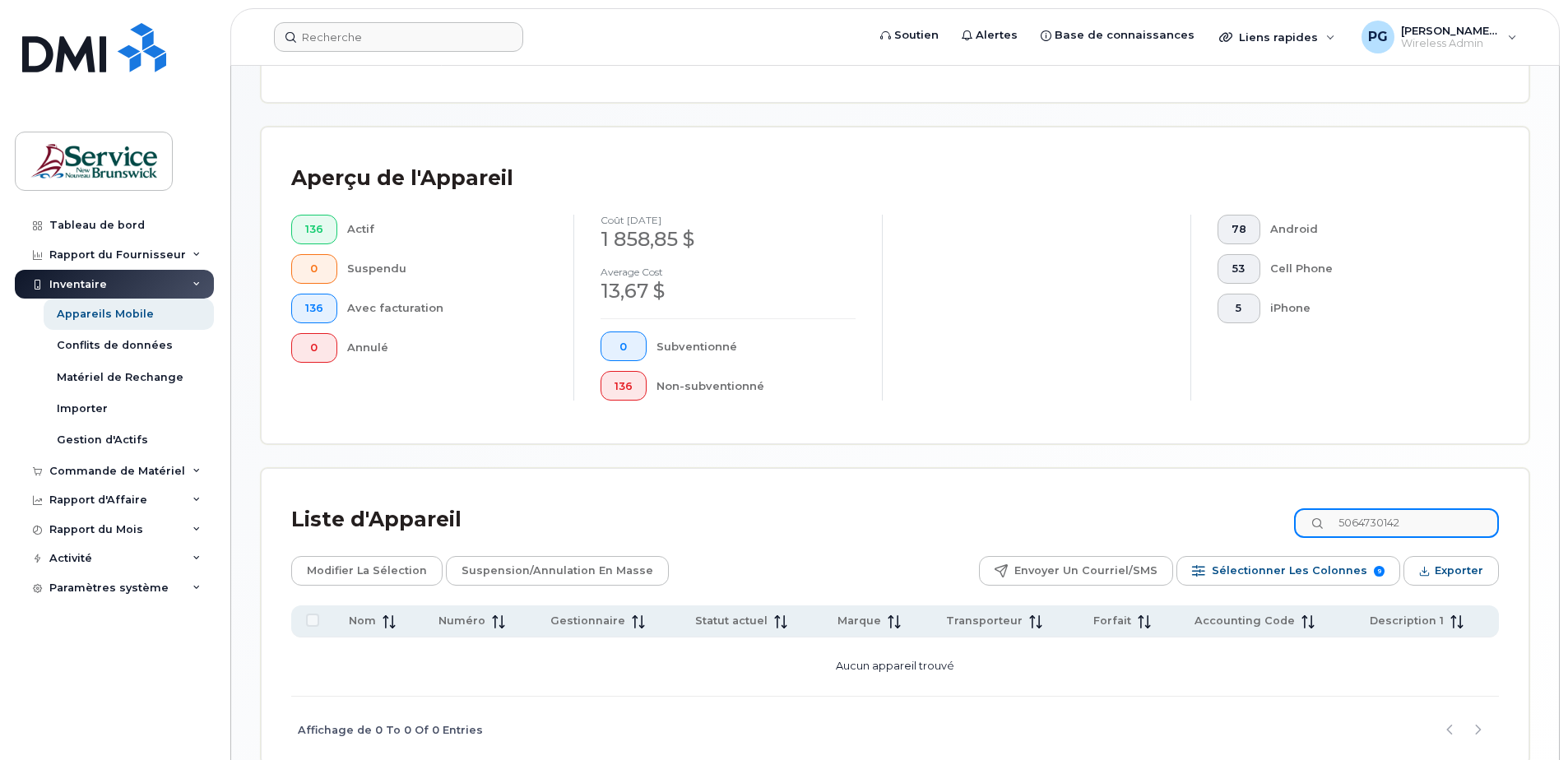
drag, startPoint x: 1426, startPoint y: 527, endPoint x: 1287, endPoint y: 519, distance: 139.2
click at [1287, 519] on div "Liste d'Appareil 5064730142" at bounding box center [895, 520] width 1208 height 43
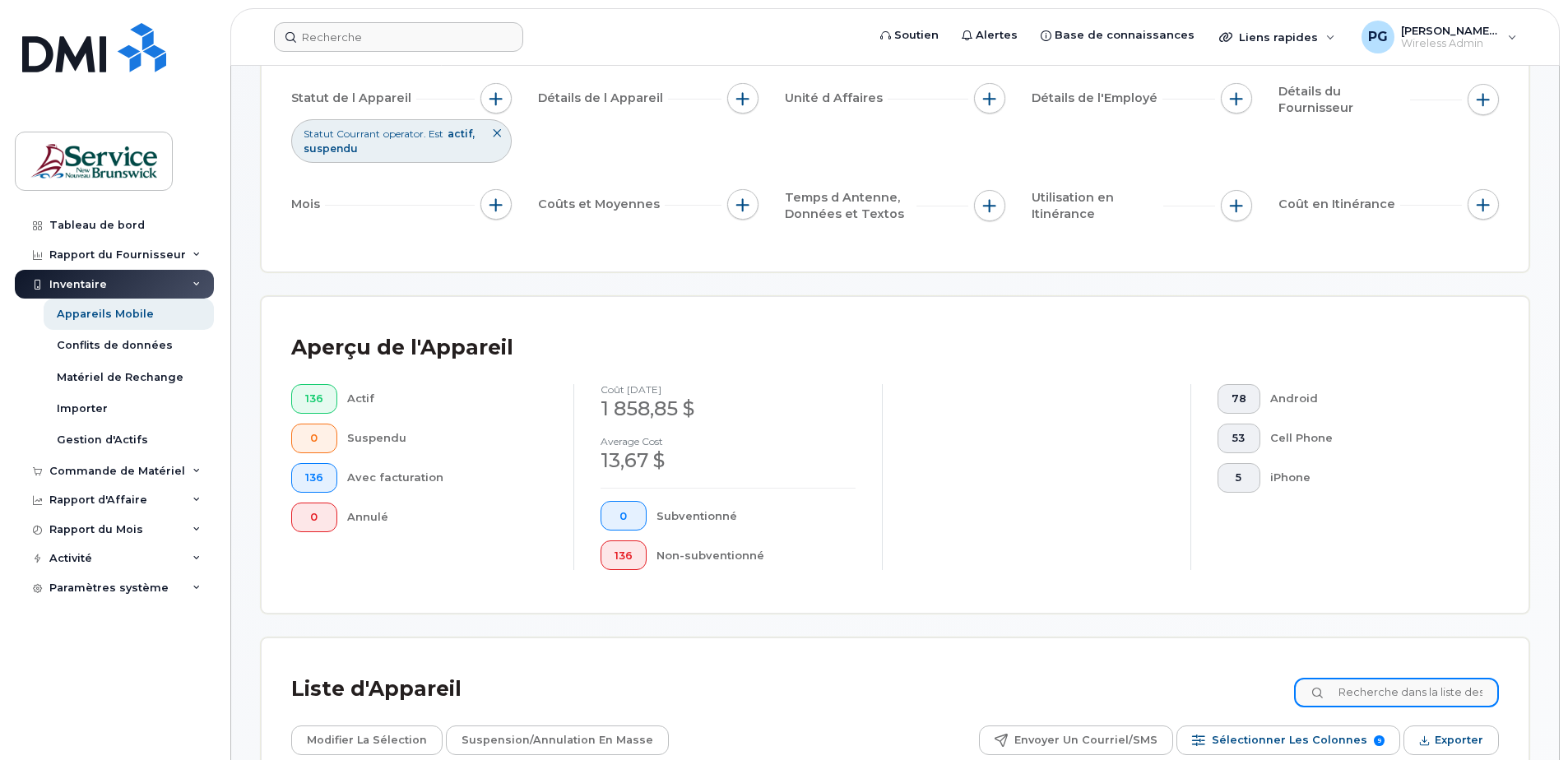
scroll to position [0, 0]
